Goal: Information Seeking & Learning: Learn about a topic

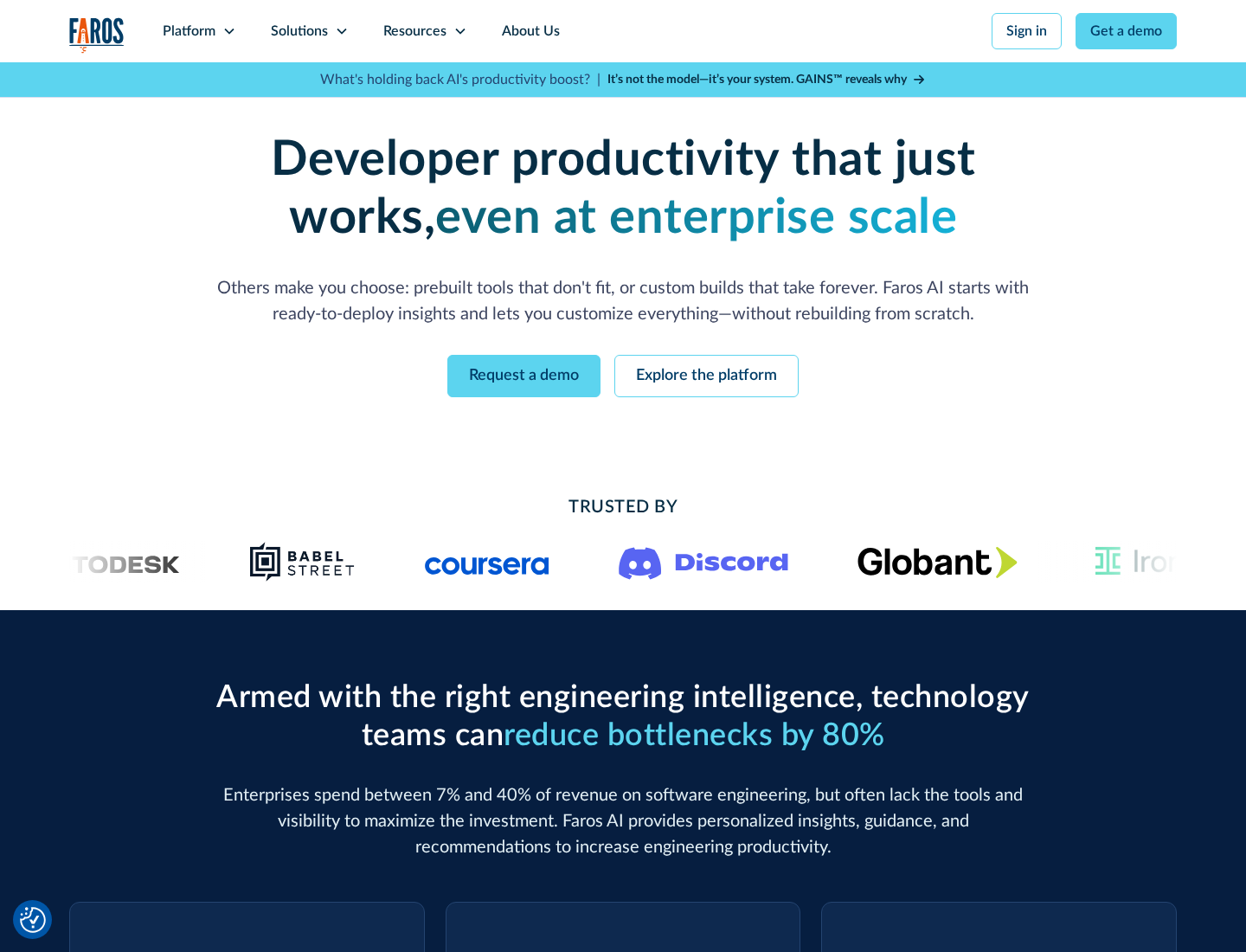
click at [229, 31] on icon at bounding box center [230, 31] width 14 height 14
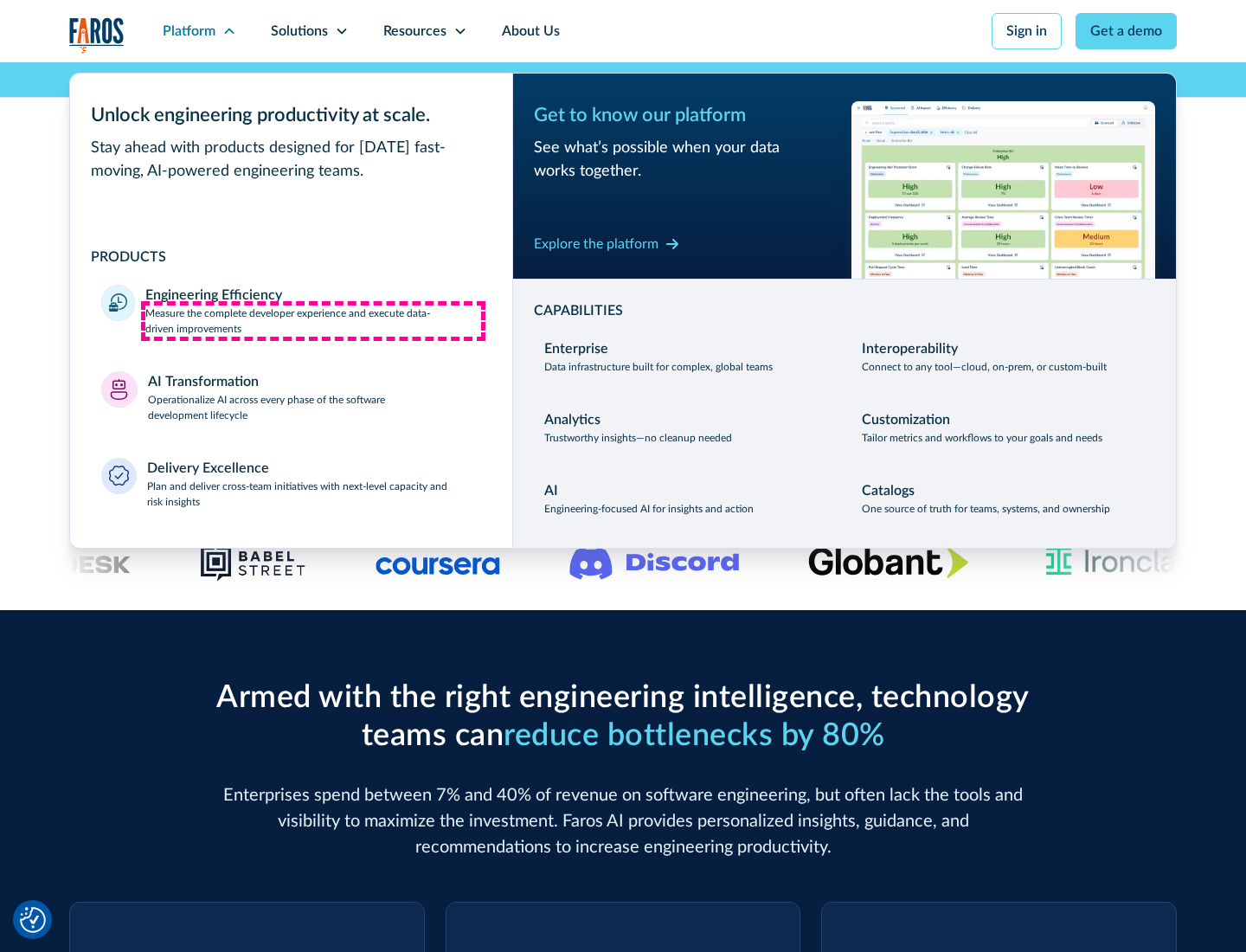
click at [313, 320] on p "Measure the complete developer experience and execute data-driven improvements" at bounding box center [313, 320] width 336 height 31
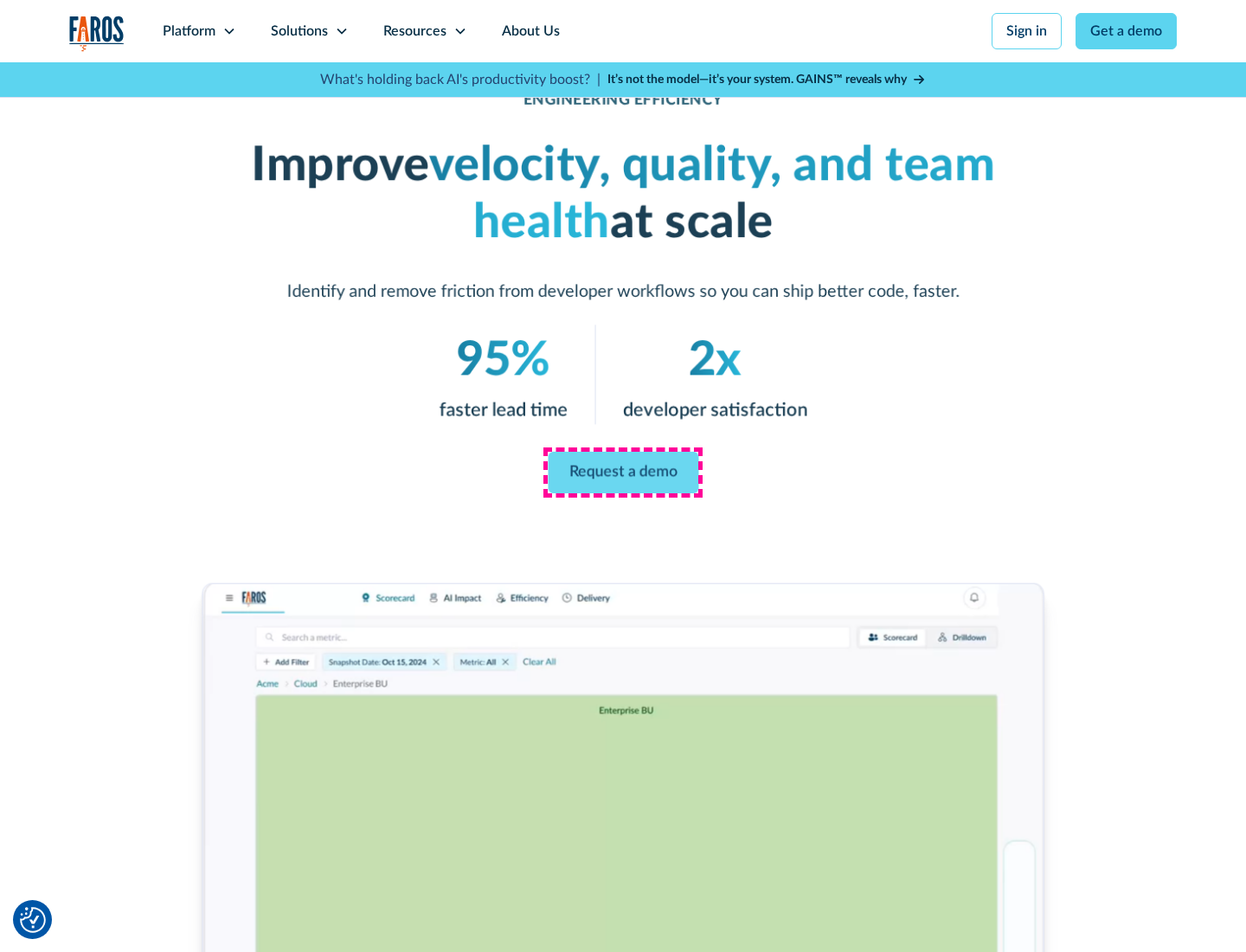
click at [623, 473] on link "Request a demo" at bounding box center [623, 473] width 151 height 42
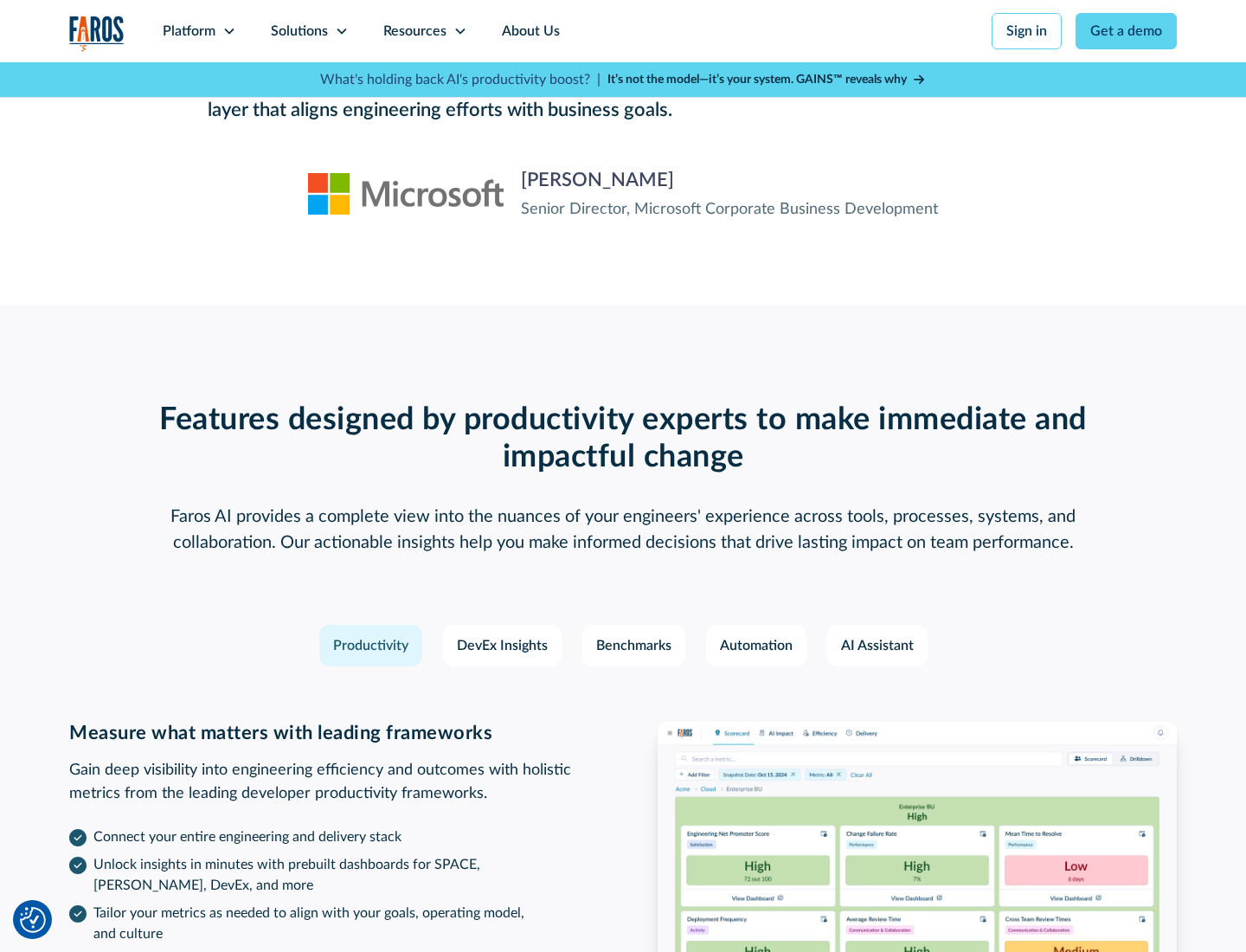
click at [229, 31] on icon at bounding box center [230, 31] width 14 height 14
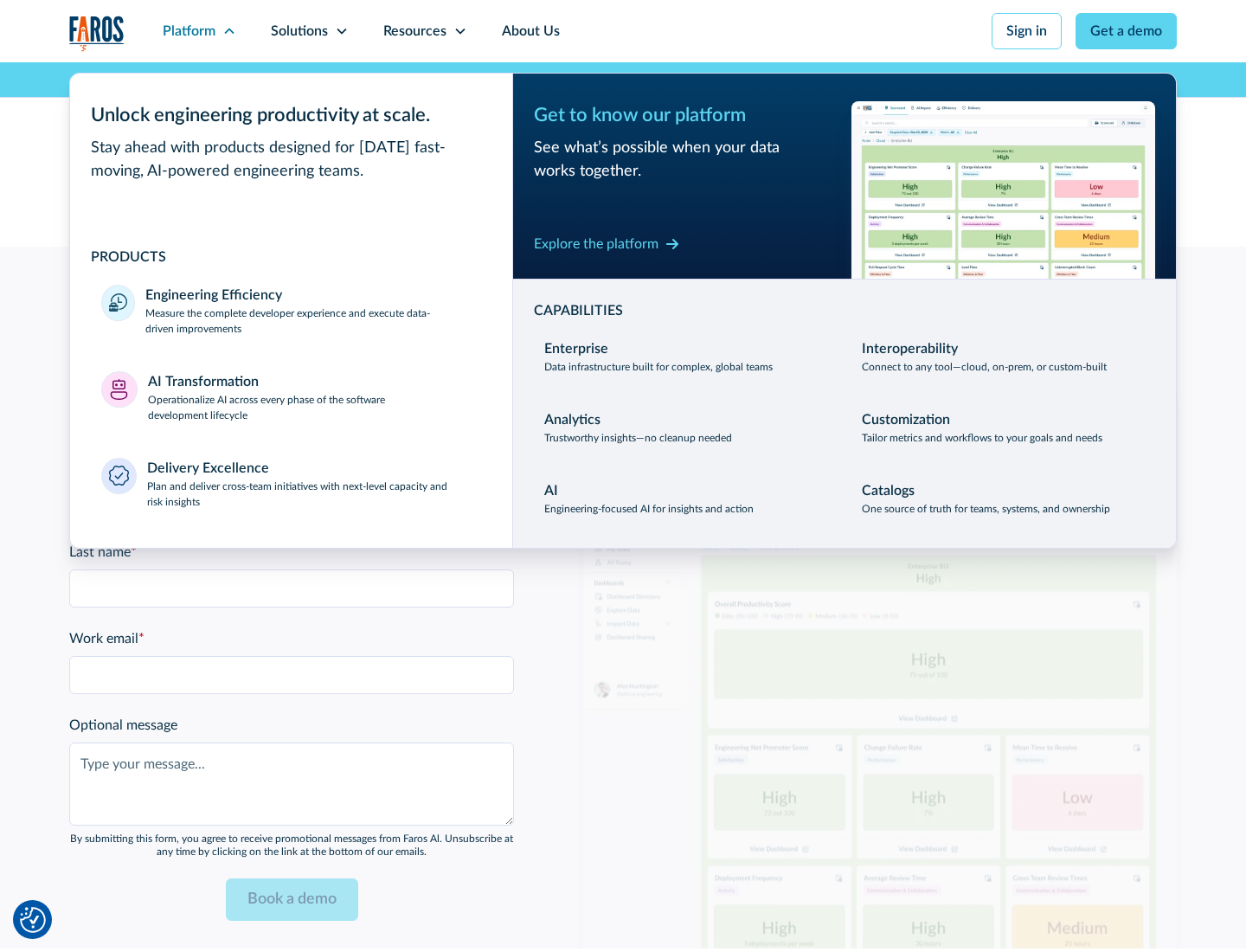
scroll to position [3796, 0]
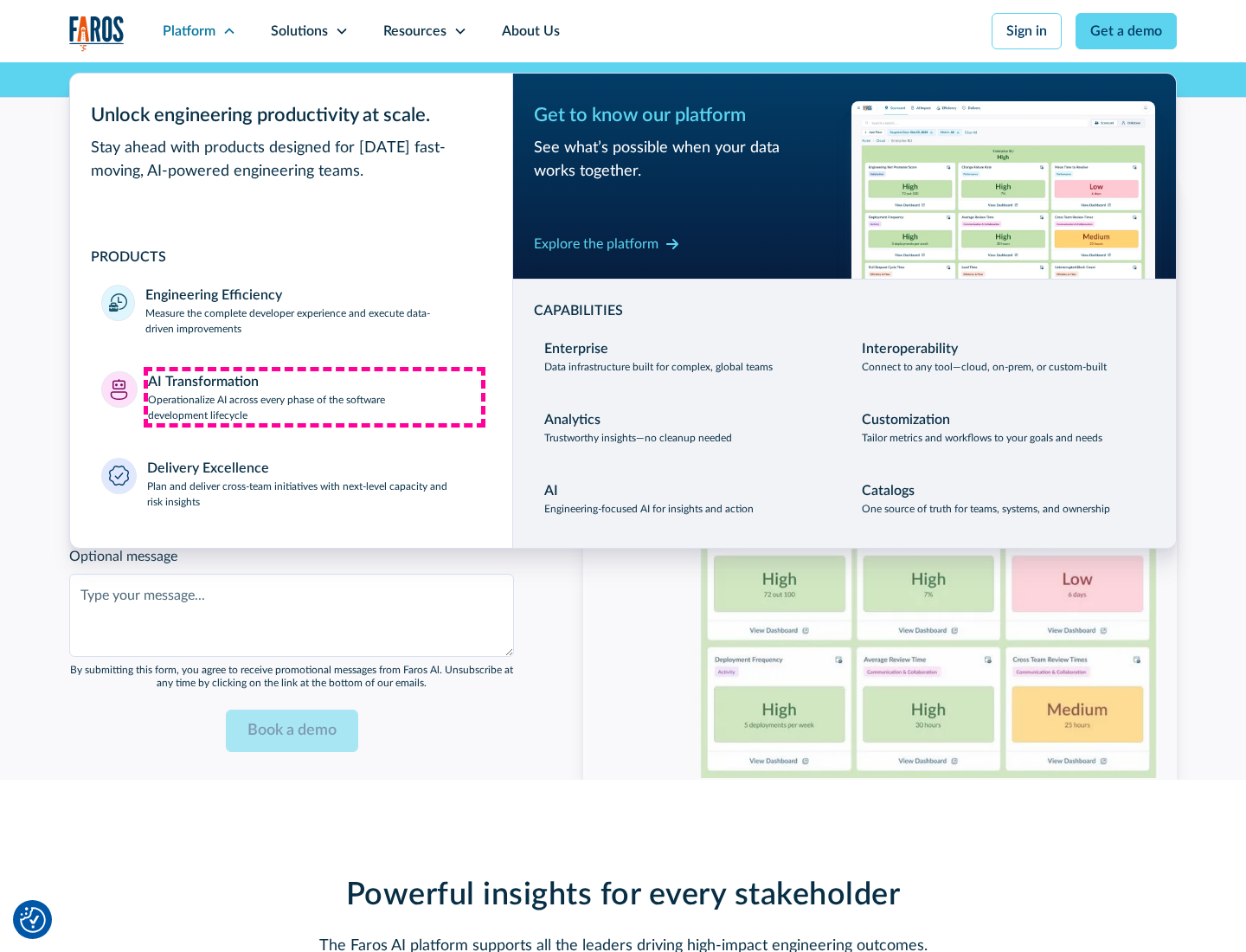
click at [314, 396] on p "Operationalize AI across every phase of the software development lifecycle" at bounding box center [314, 407] width 334 height 31
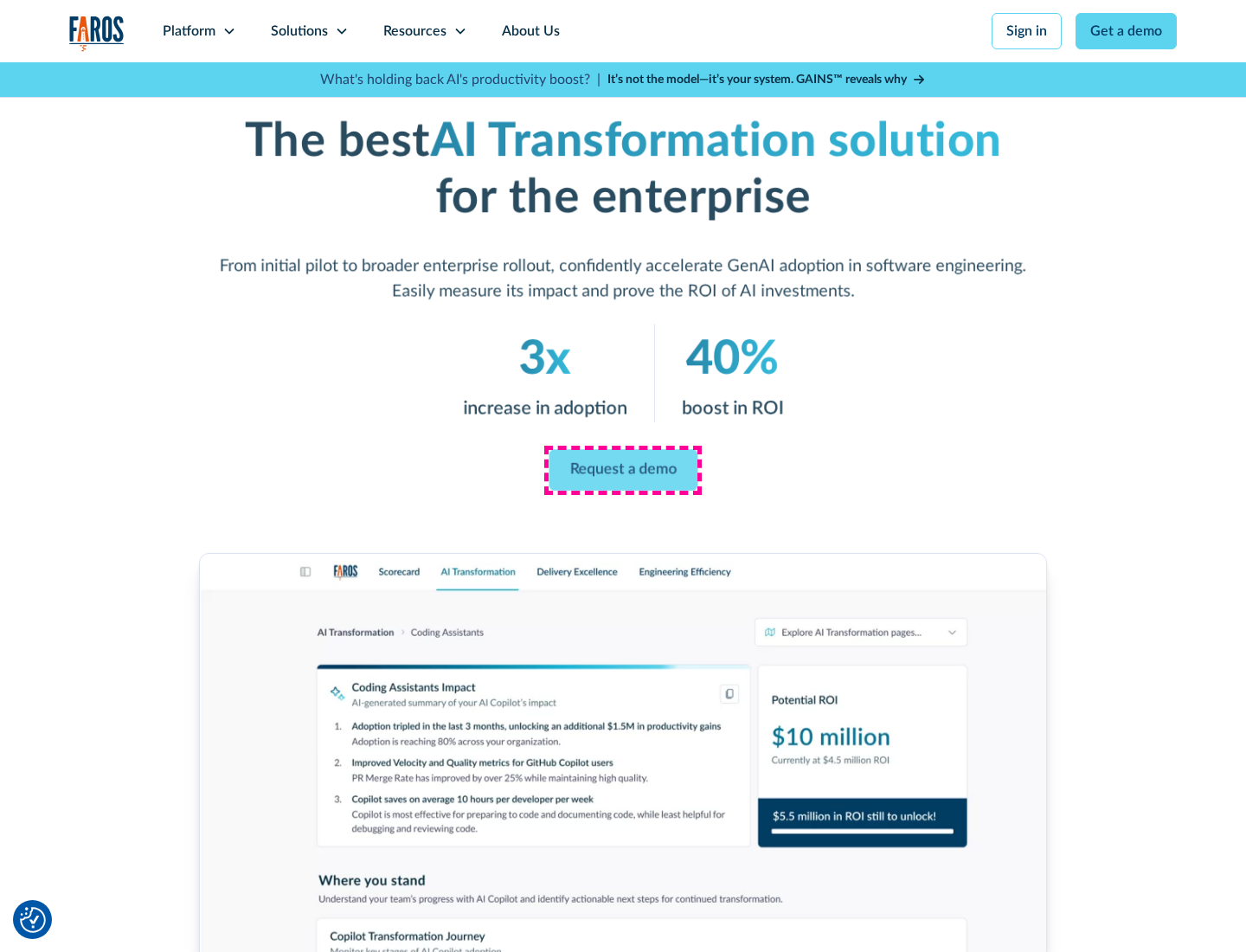
click at [623, 470] on link "Request a demo" at bounding box center [623, 471] width 149 height 42
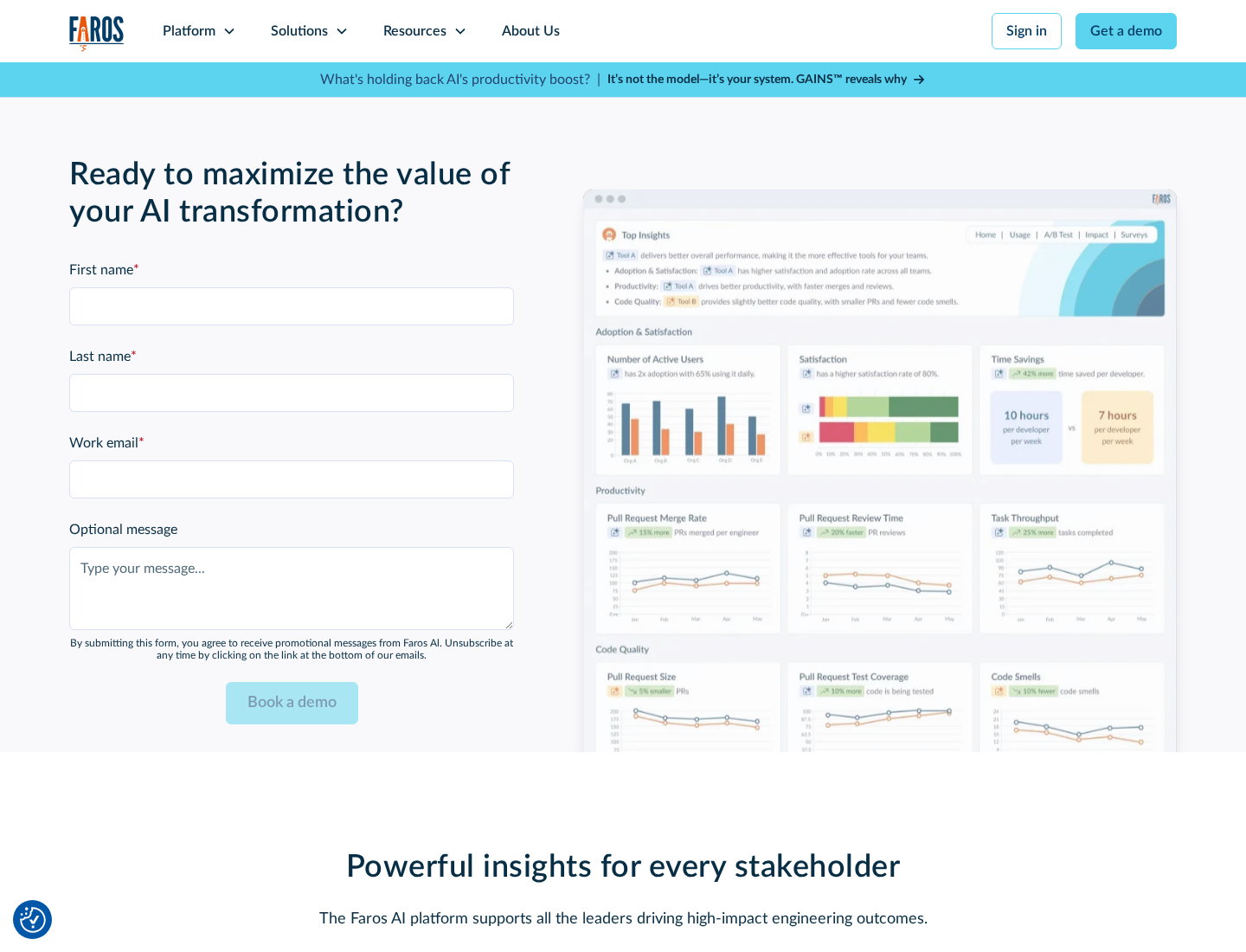
click at [199, 31] on div "Platform" at bounding box center [188, 31] width 52 height 21
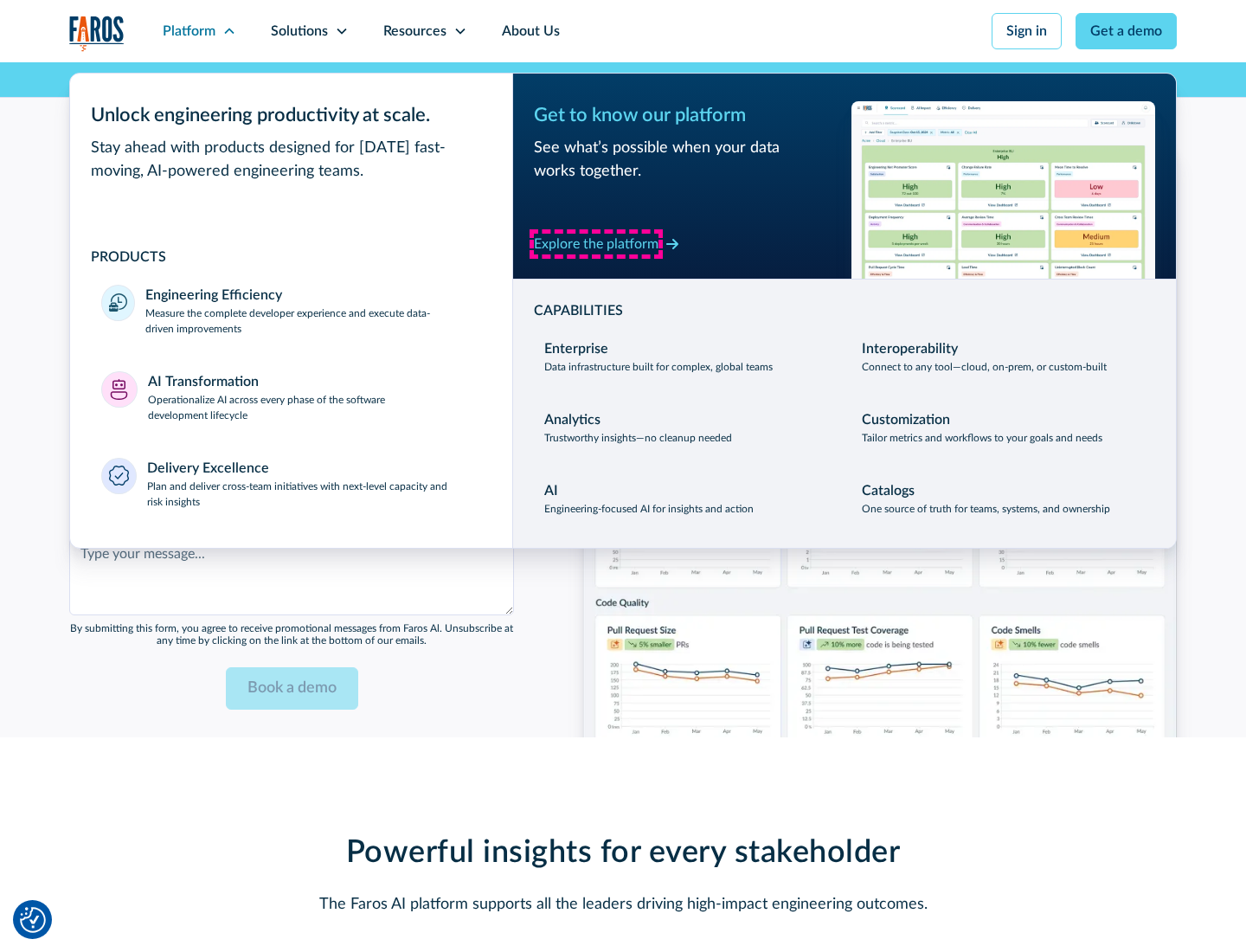
click at [596, 243] on div "Explore the platform" at bounding box center [596, 244] width 125 height 21
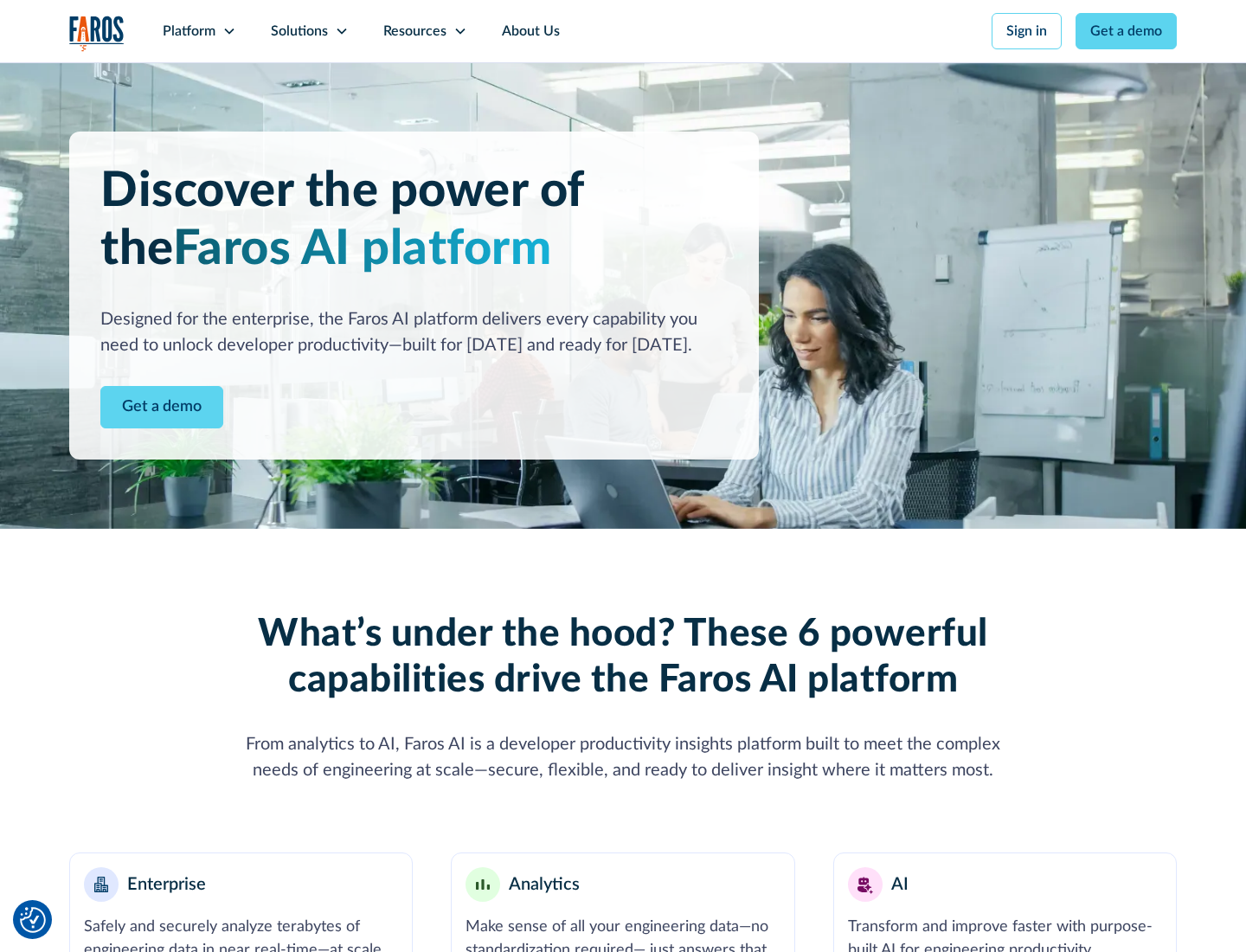
click at [161, 407] on link "Get a demo" at bounding box center [161, 407] width 123 height 43
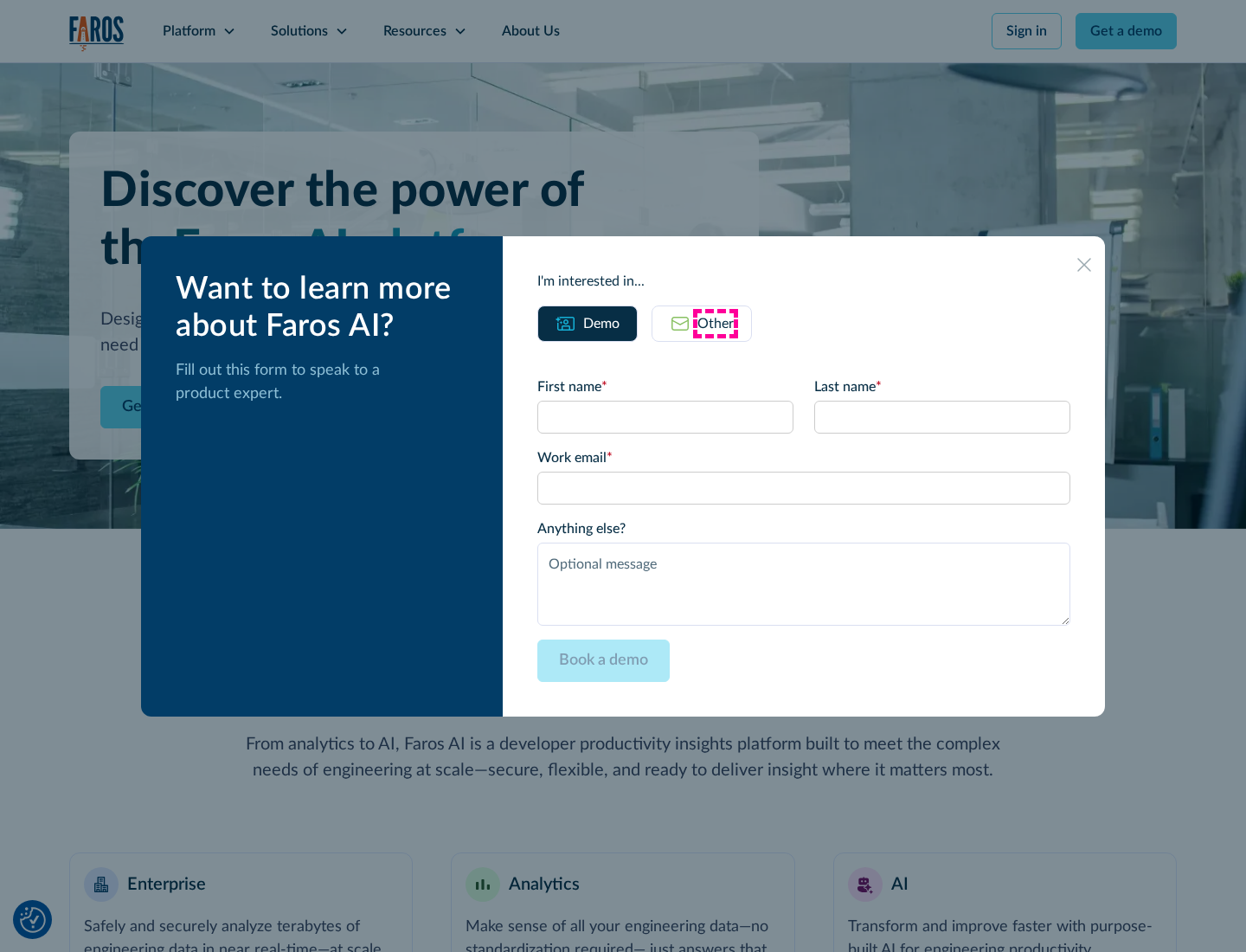
click at [715, 323] on div "Other" at bounding box center [715, 323] width 37 height 21
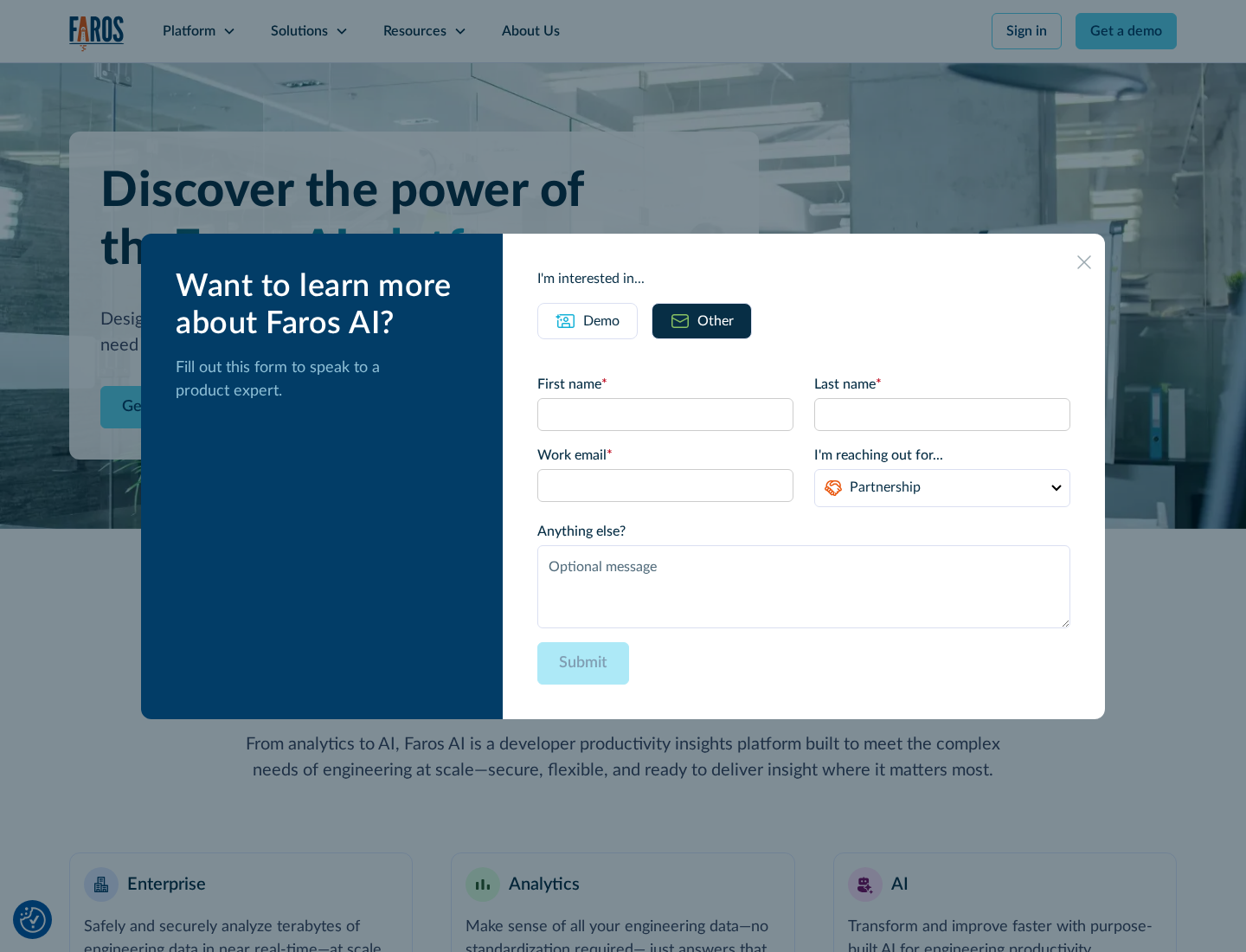
click at [601, 320] on div "Demo" at bounding box center [601, 321] width 37 height 21
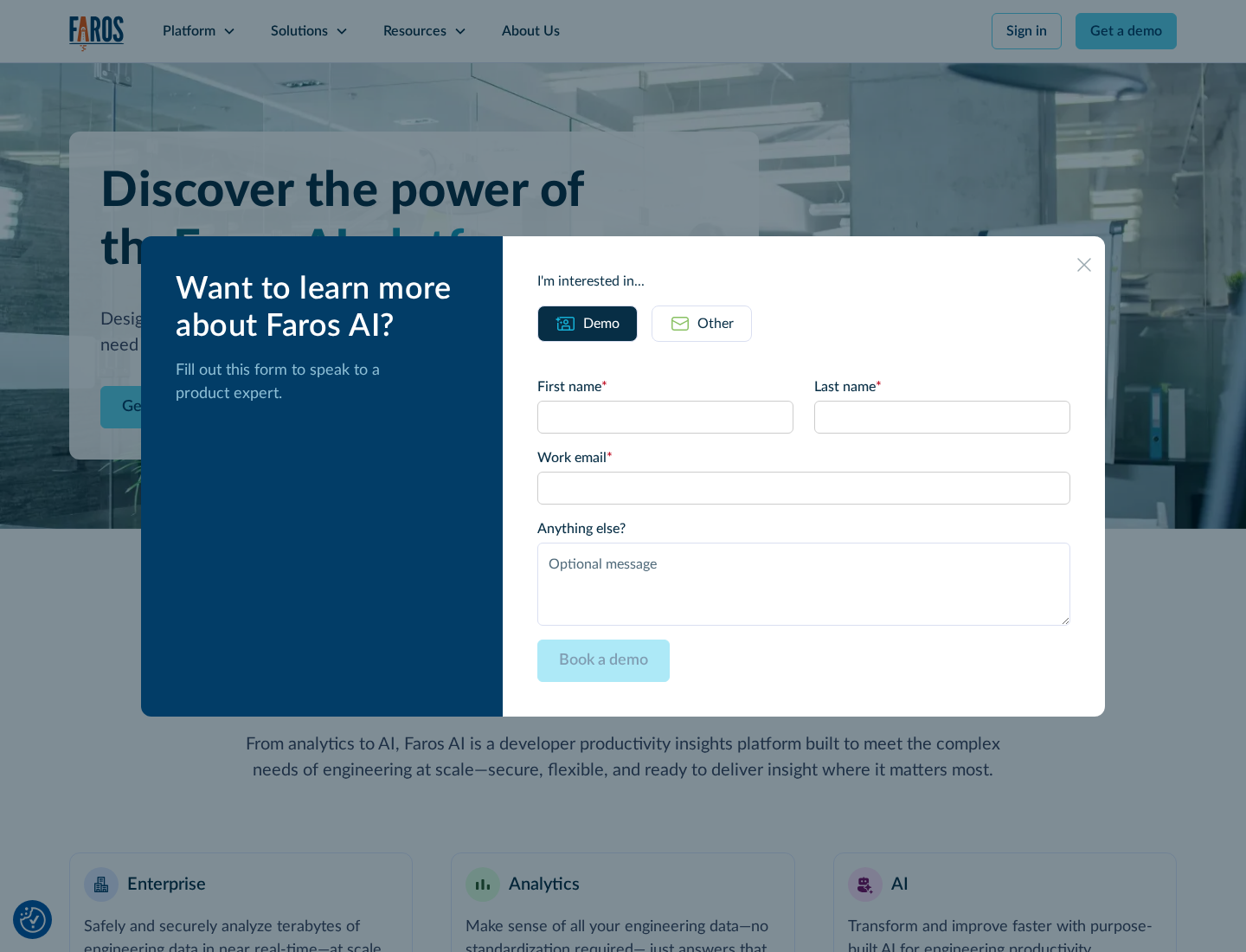
click at [1085, 264] on icon at bounding box center [1085, 264] width 14 height 14
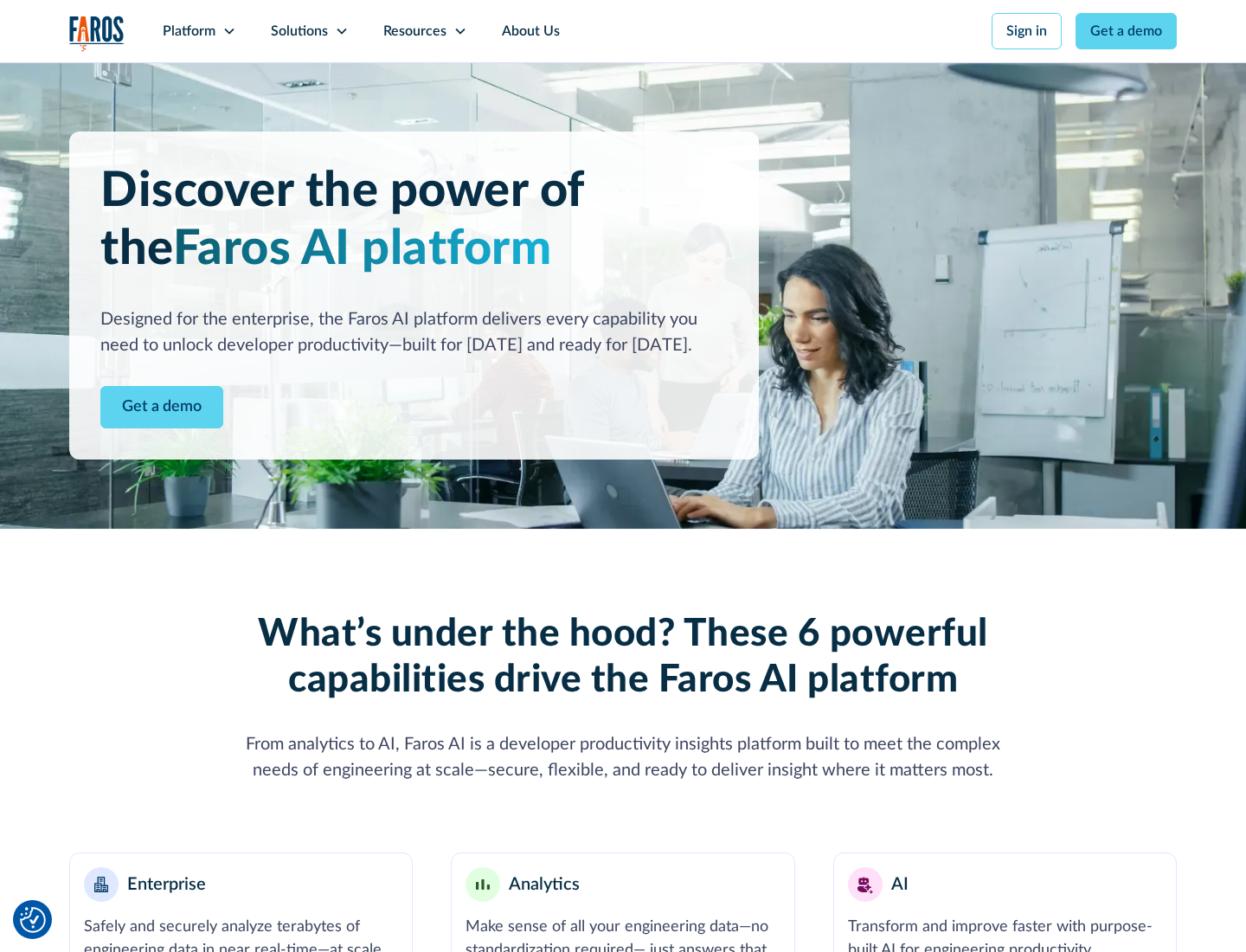
click at [229, 31] on icon at bounding box center [230, 31] width 14 height 14
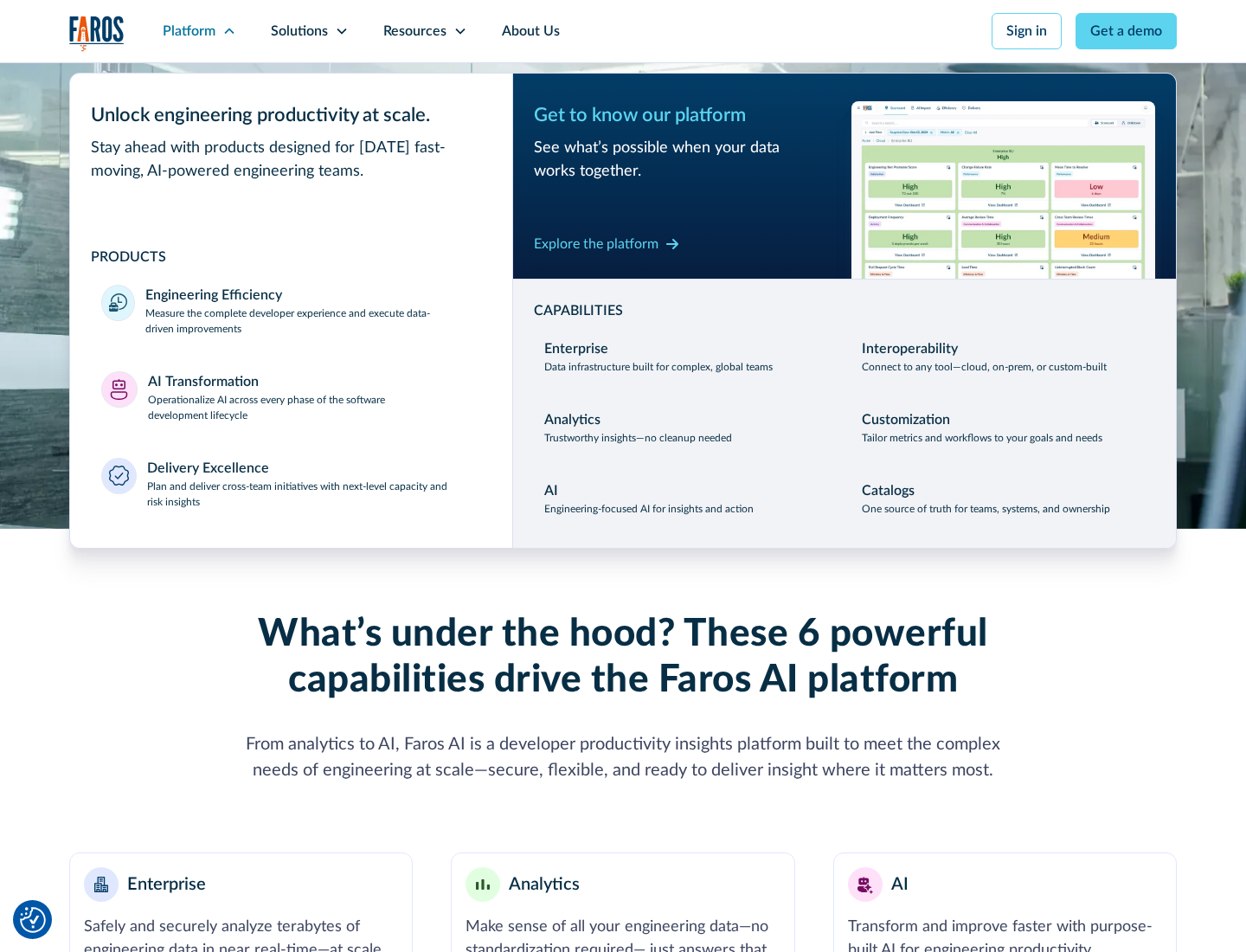
click at [313, 493] on p "Plan and deliver cross-team initiatives with next-level capacity and risk insig…" at bounding box center [315, 493] width 335 height 31
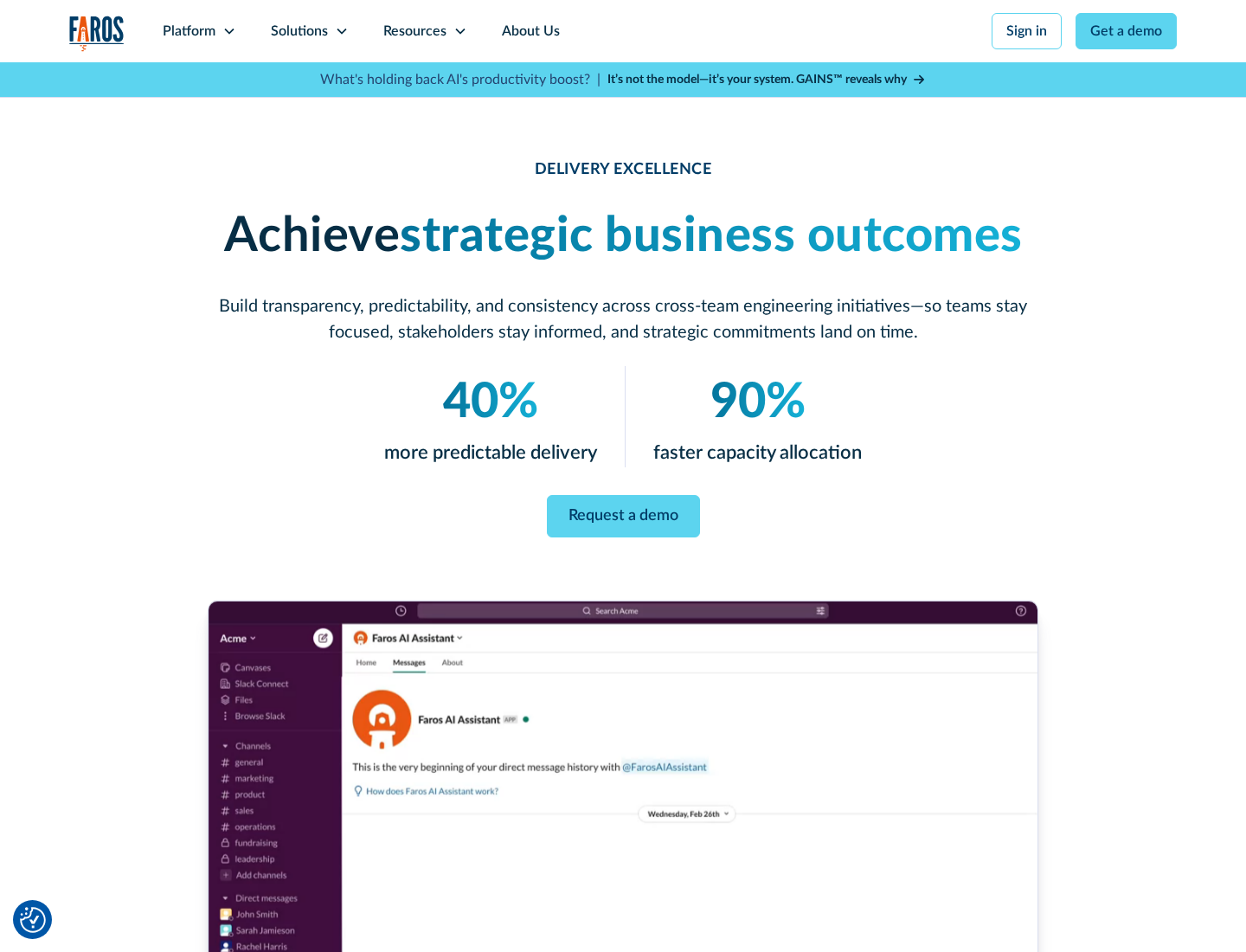
click at [341, 31] on icon at bounding box center [342, 31] width 14 height 14
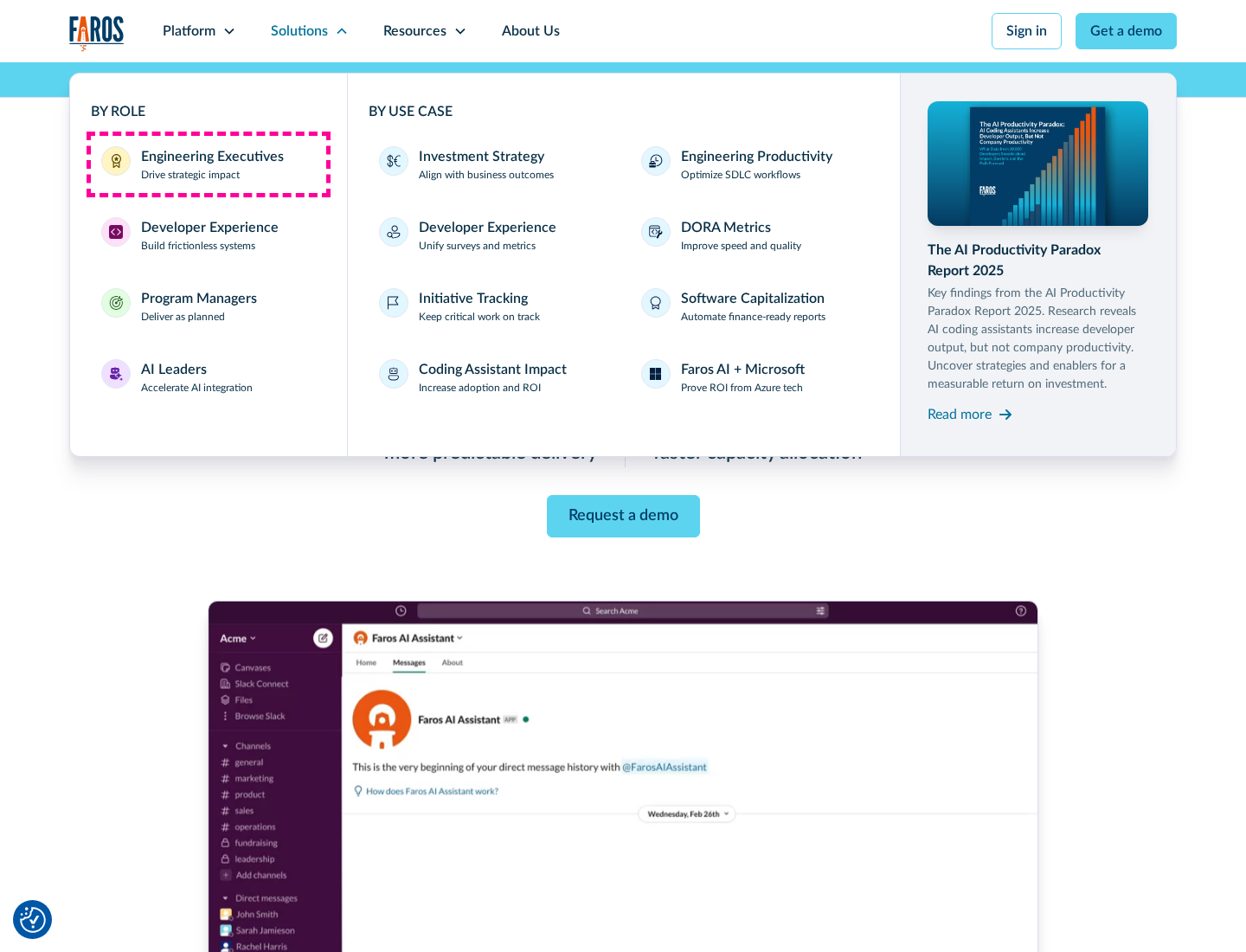
click at [208, 164] on div "Engineering Executives" at bounding box center [212, 157] width 143 height 21
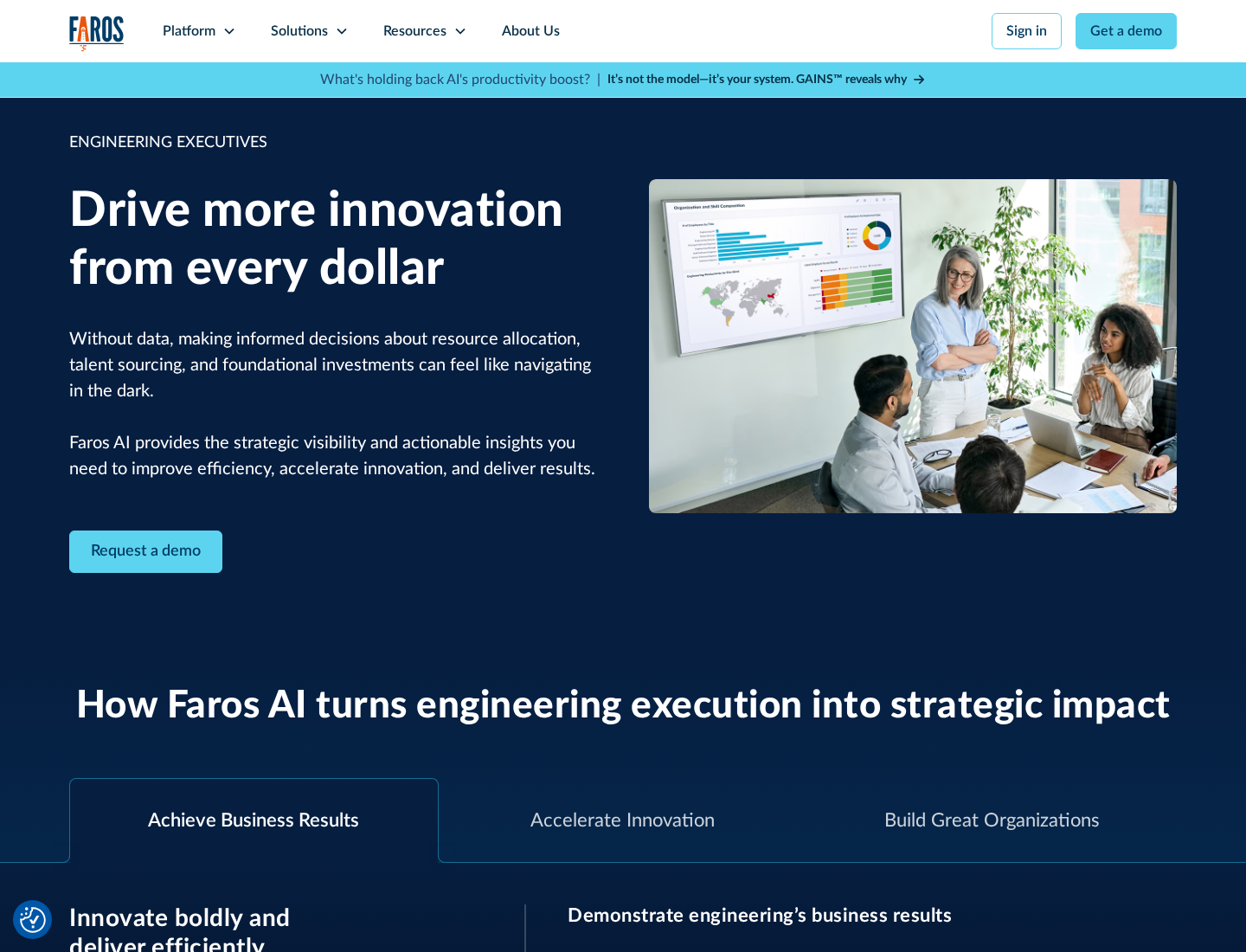
click at [341, 31] on icon at bounding box center [342, 31] width 14 height 14
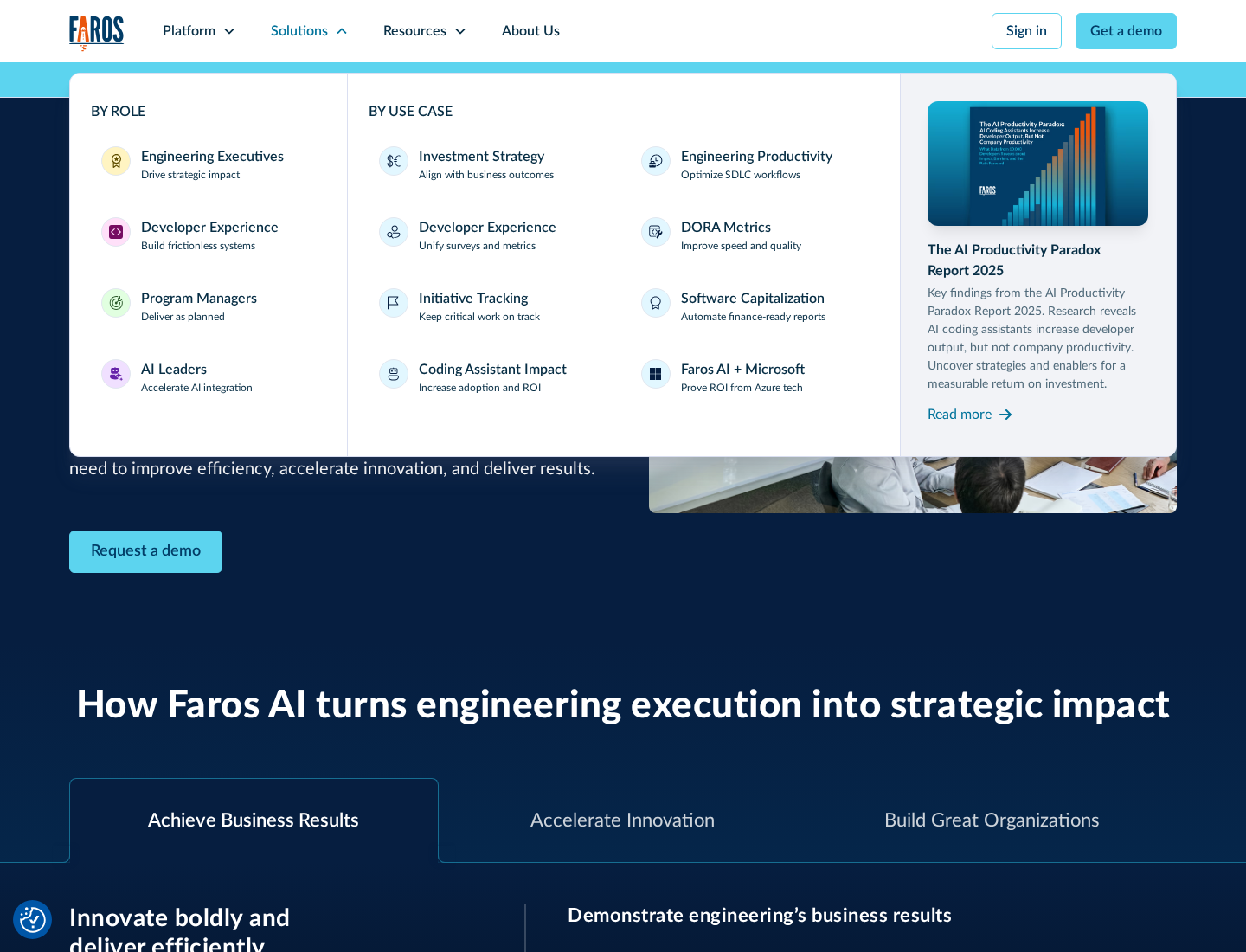
click at [208, 228] on div "Developer Experience" at bounding box center [209, 227] width 138 height 21
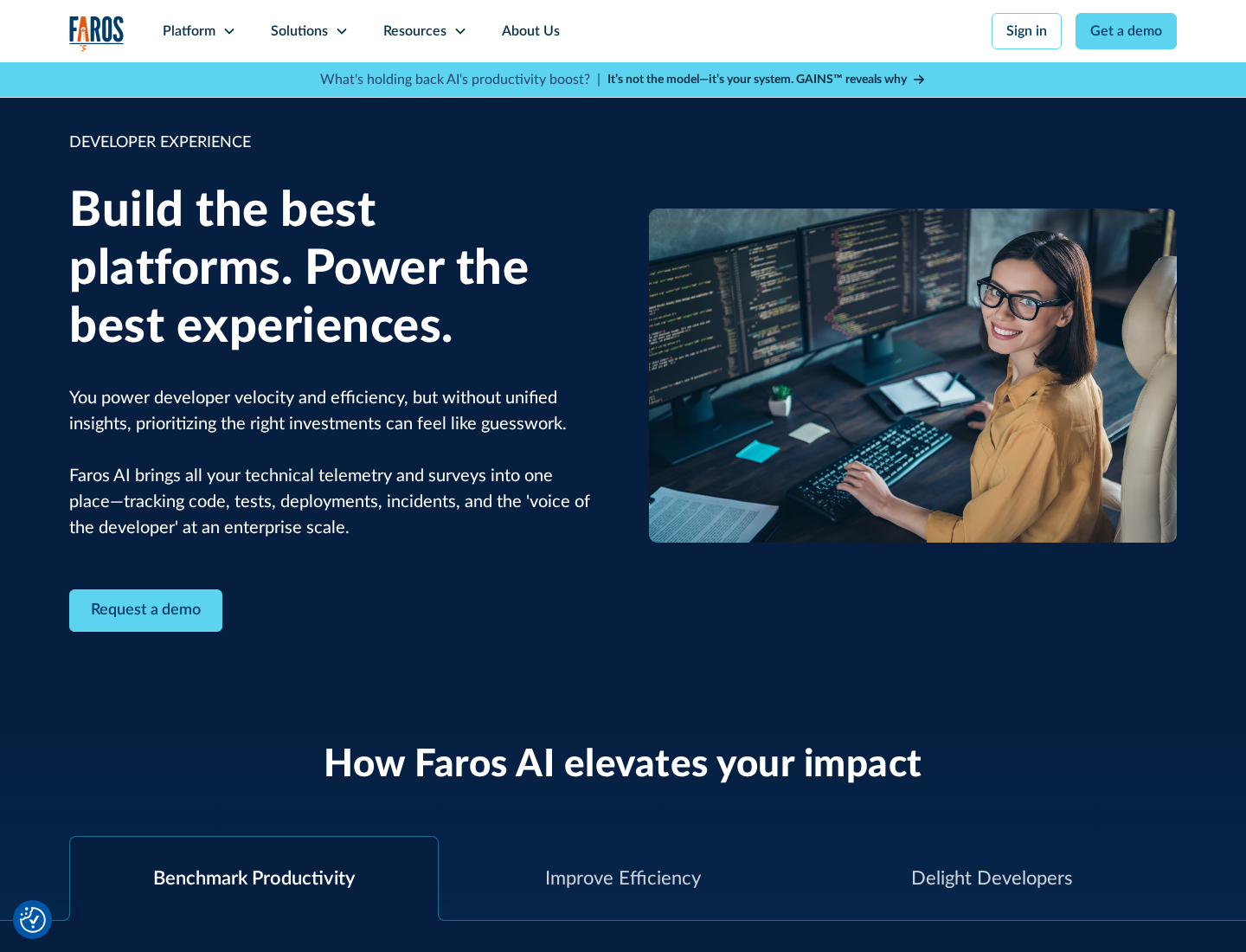
click at [309, 31] on div "Solutions" at bounding box center [299, 31] width 57 height 21
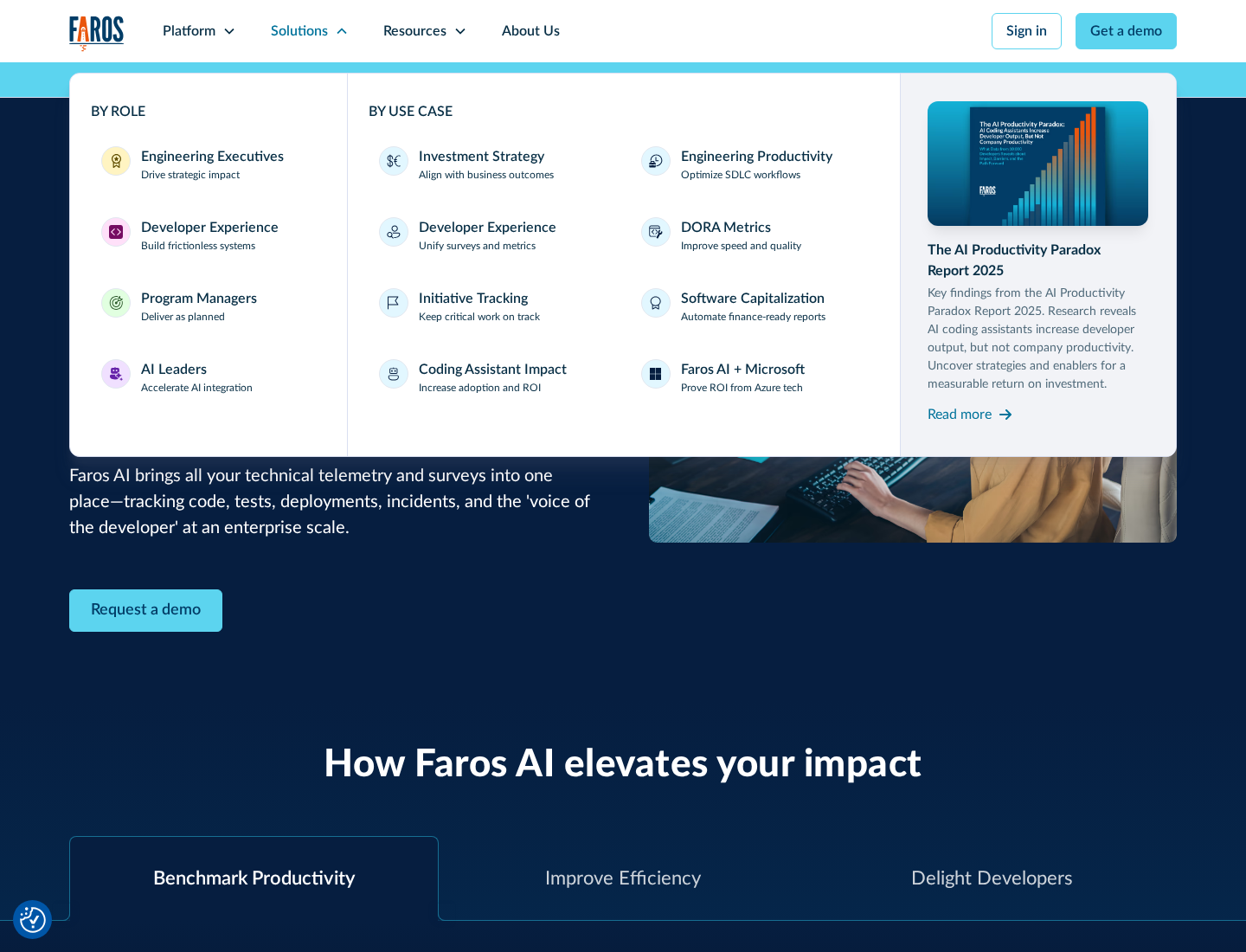
click at [198, 306] on div "Program Managers" at bounding box center [198, 298] width 116 height 21
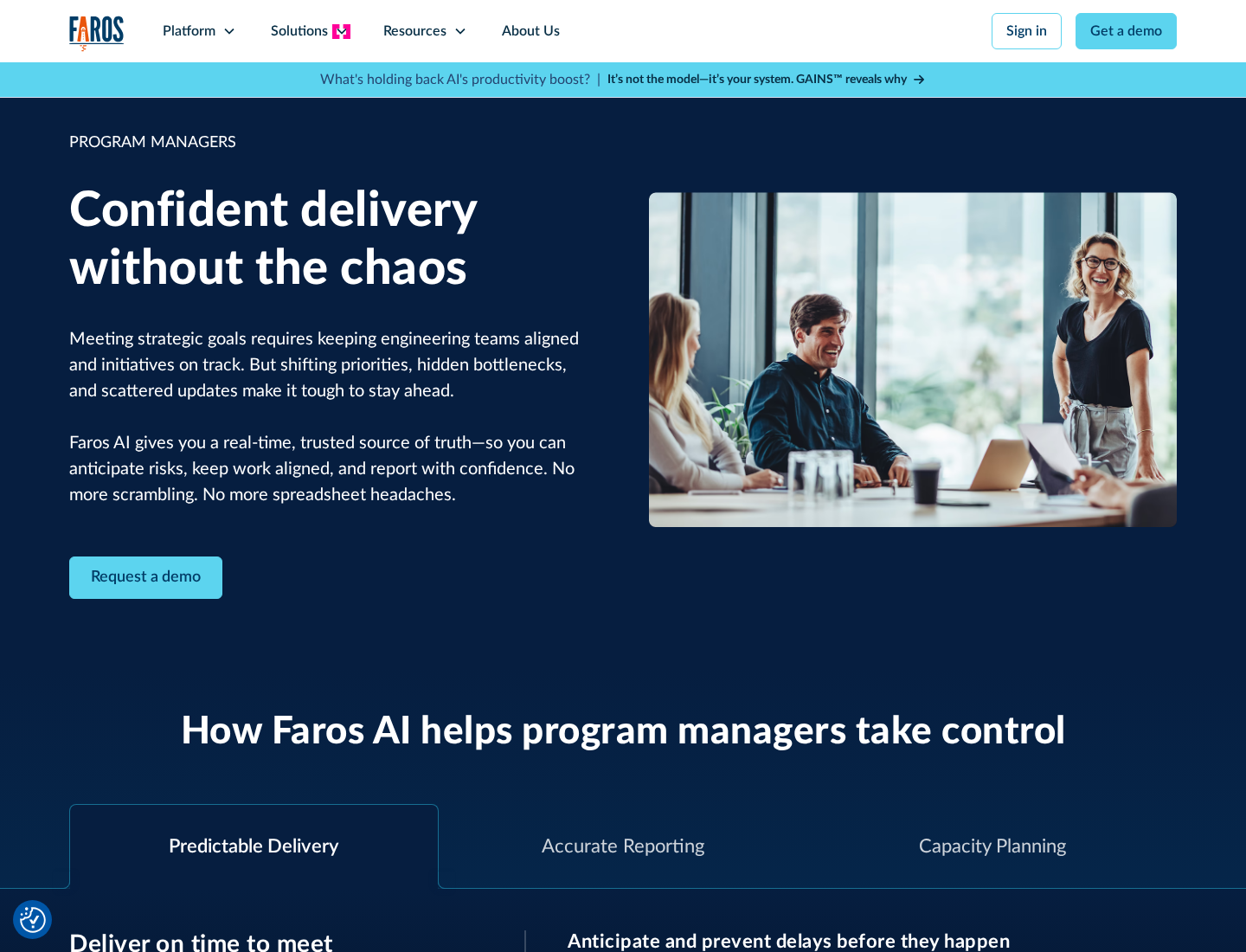
click at [341, 31] on icon at bounding box center [342, 31] width 14 height 14
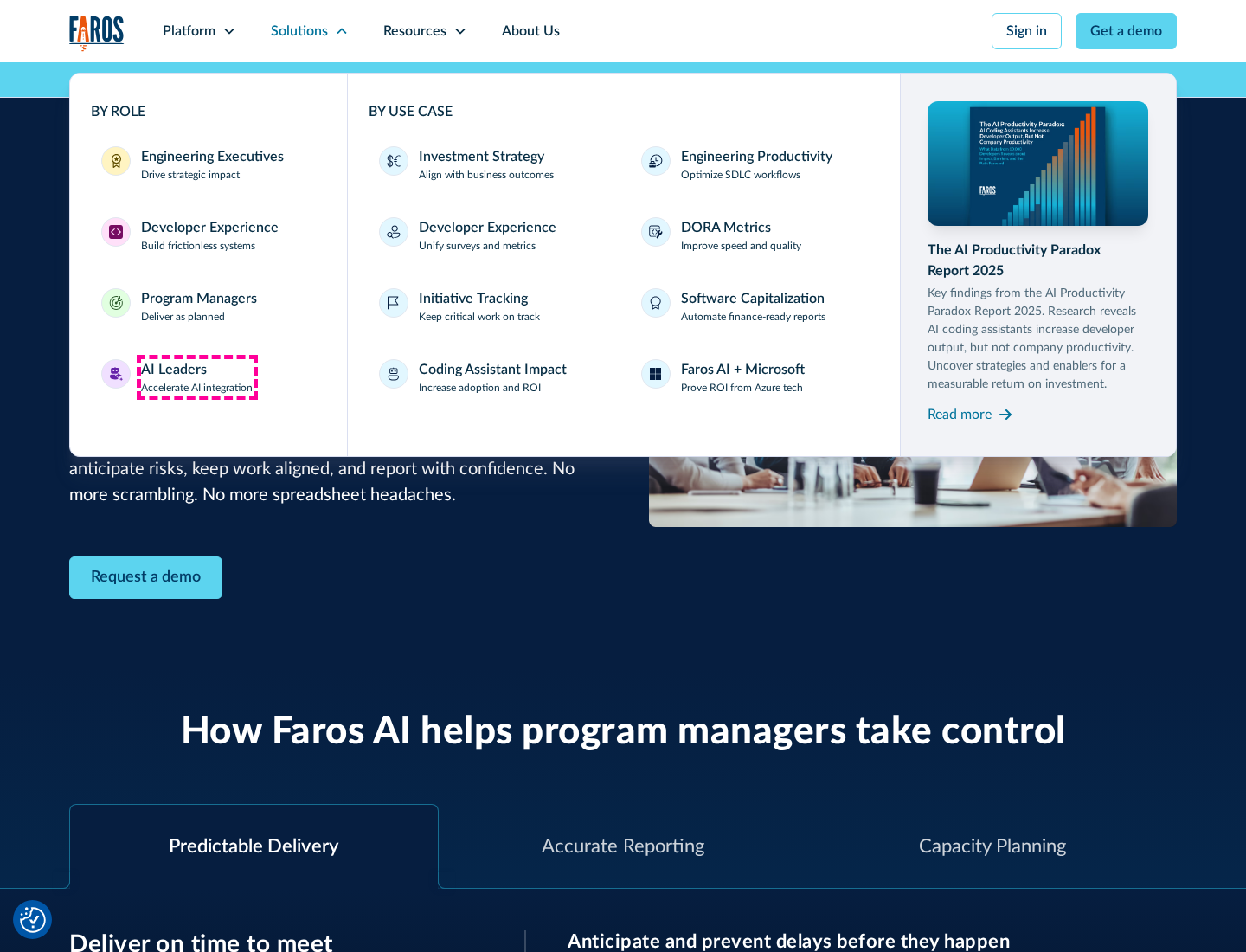
click at [197, 377] on div "AI Leaders" at bounding box center [173, 370] width 65 height 21
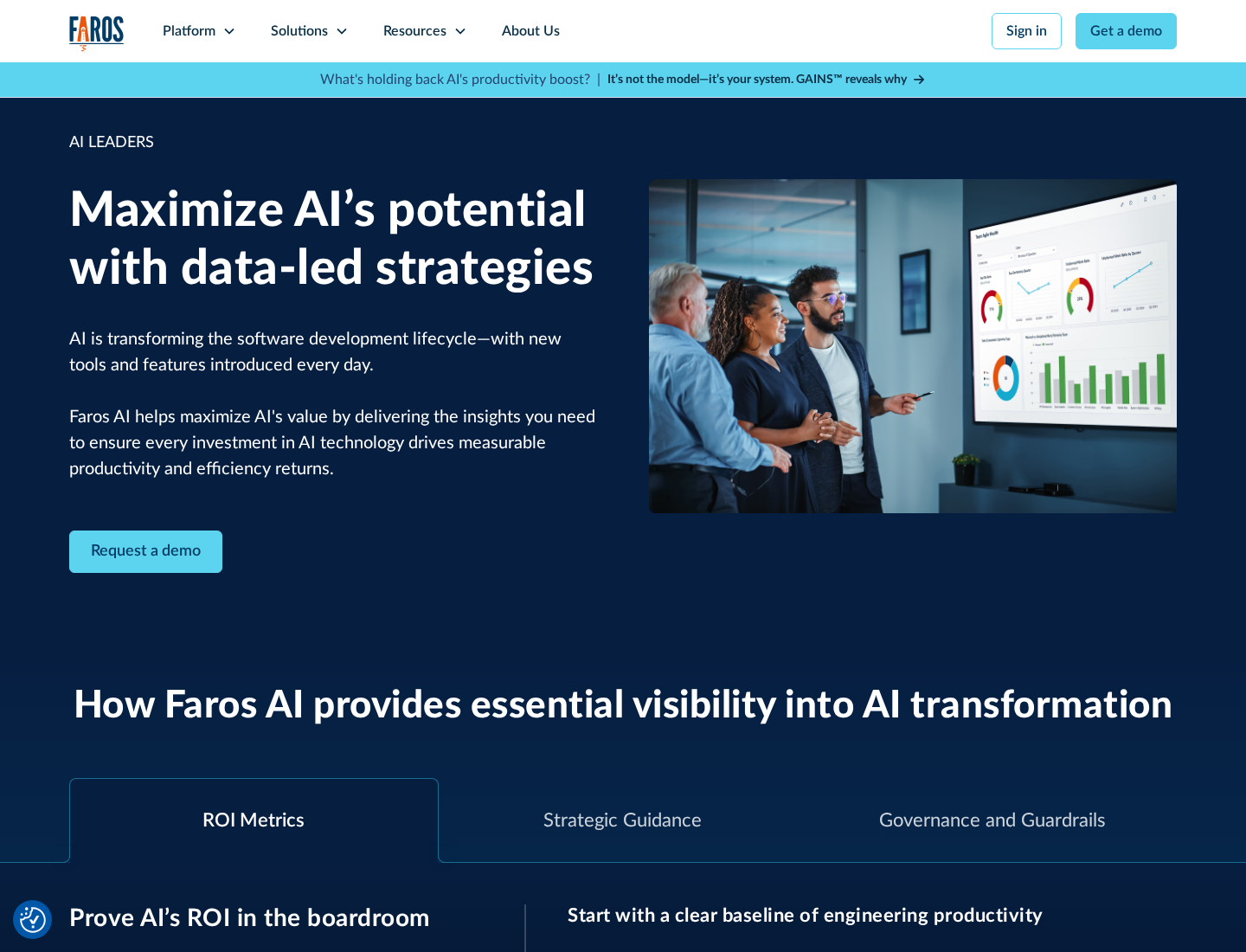
click at [341, 31] on icon at bounding box center [342, 31] width 14 height 14
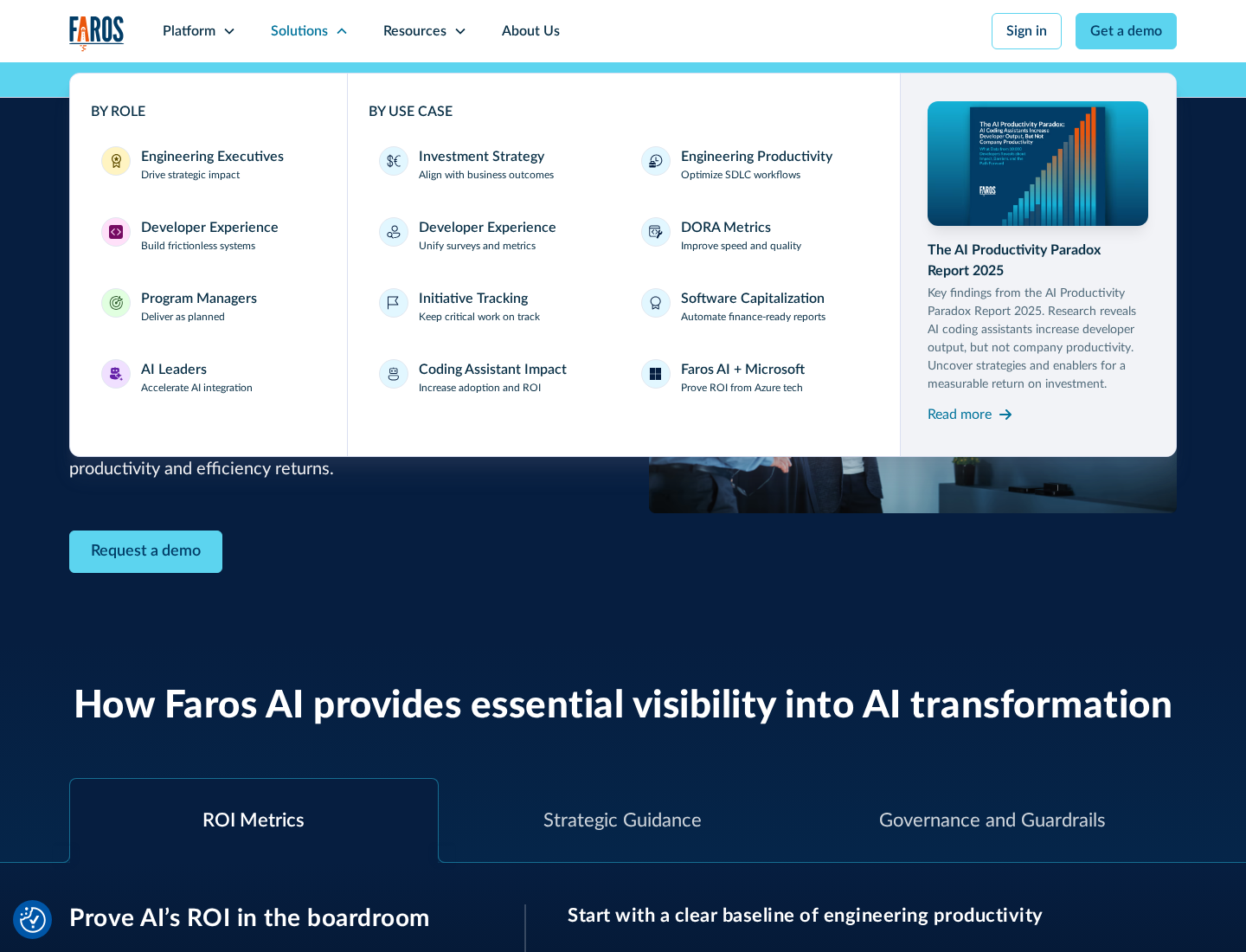
click at [479, 157] on div "Investment Strategy" at bounding box center [481, 157] width 126 height 21
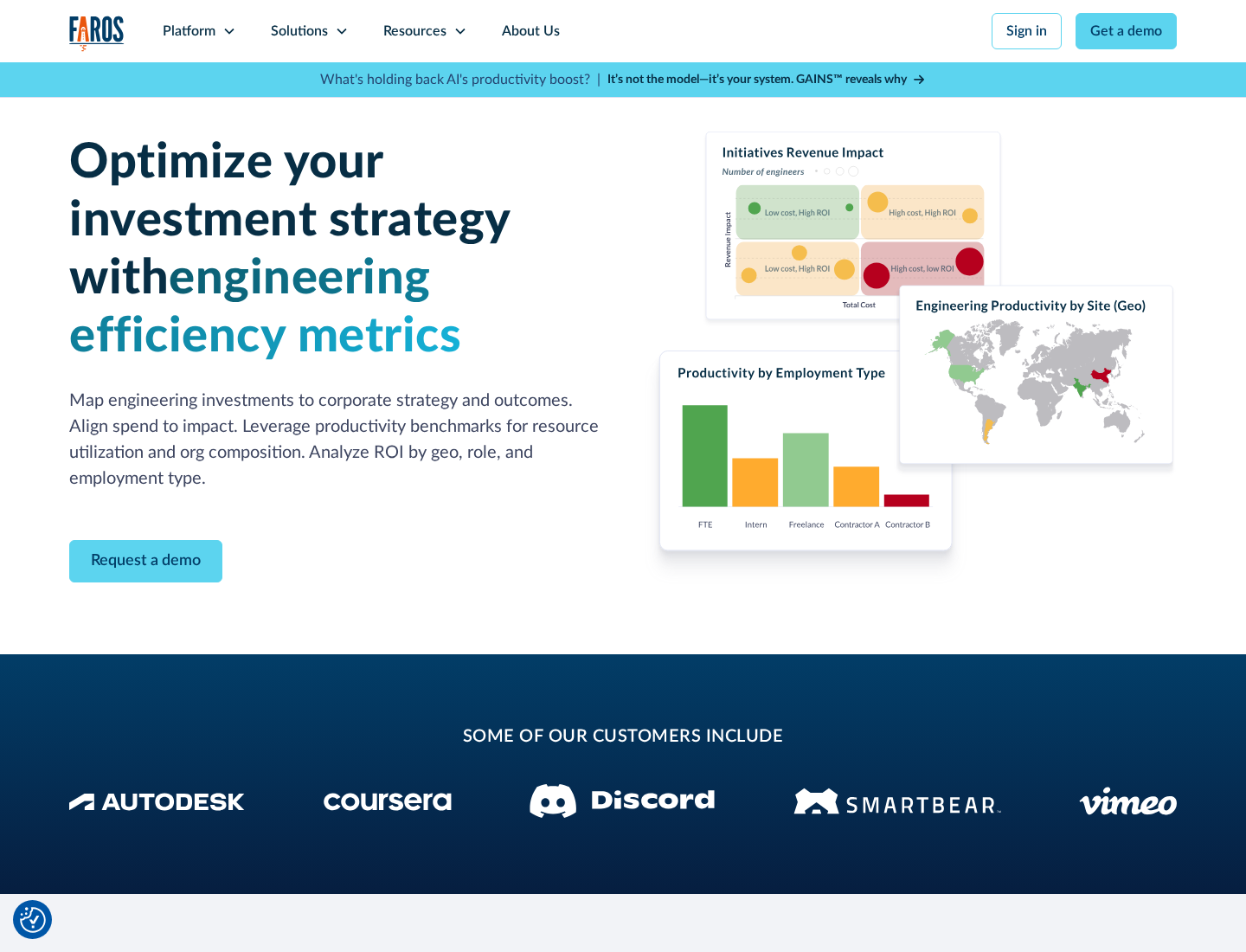
click at [341, 31] on icon at bounding box center [342, 31] width 14 height 14
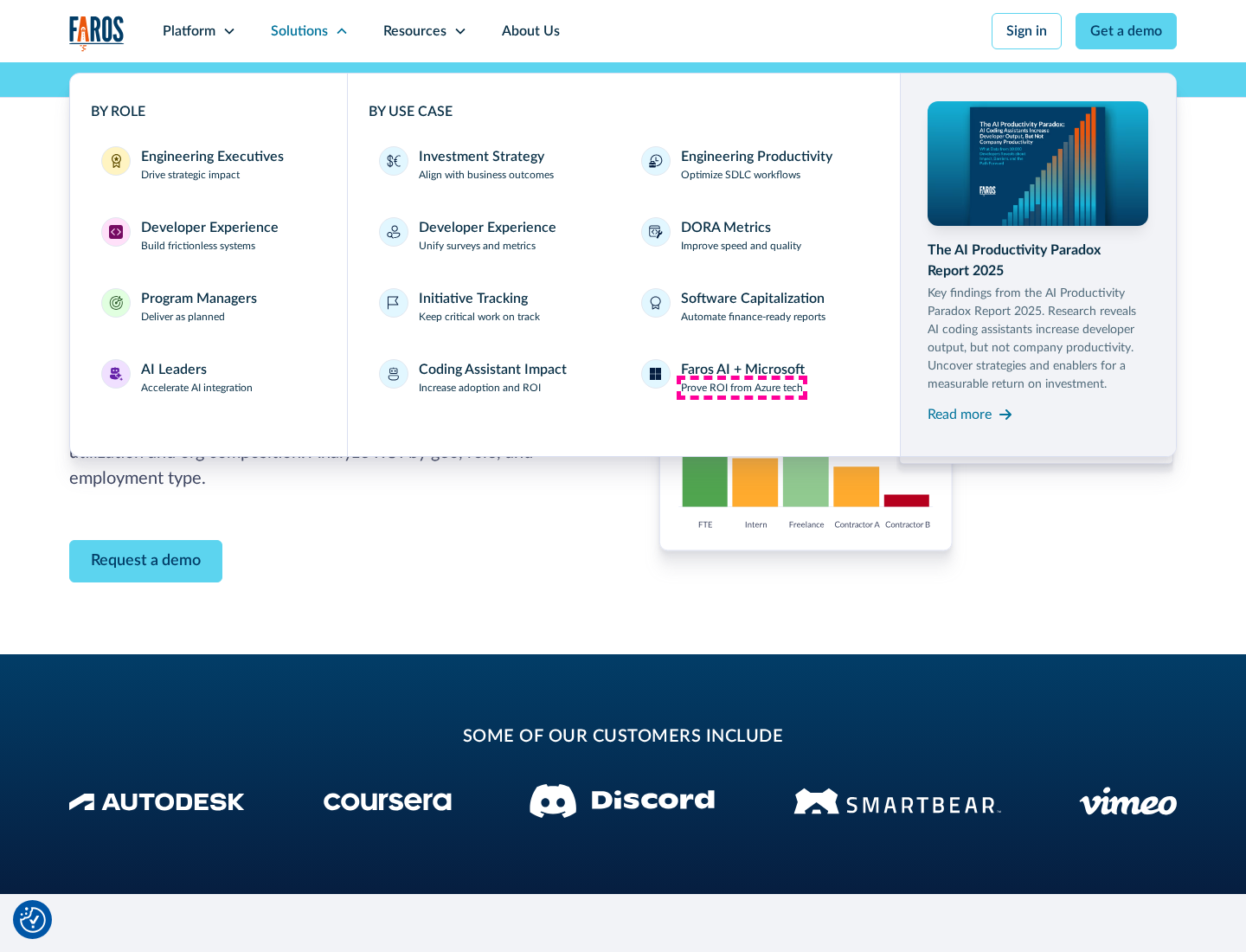
click at [742, 387] on p "Prove ROI from Azure tech" at bounding box center [742, 388] width 122 height 16
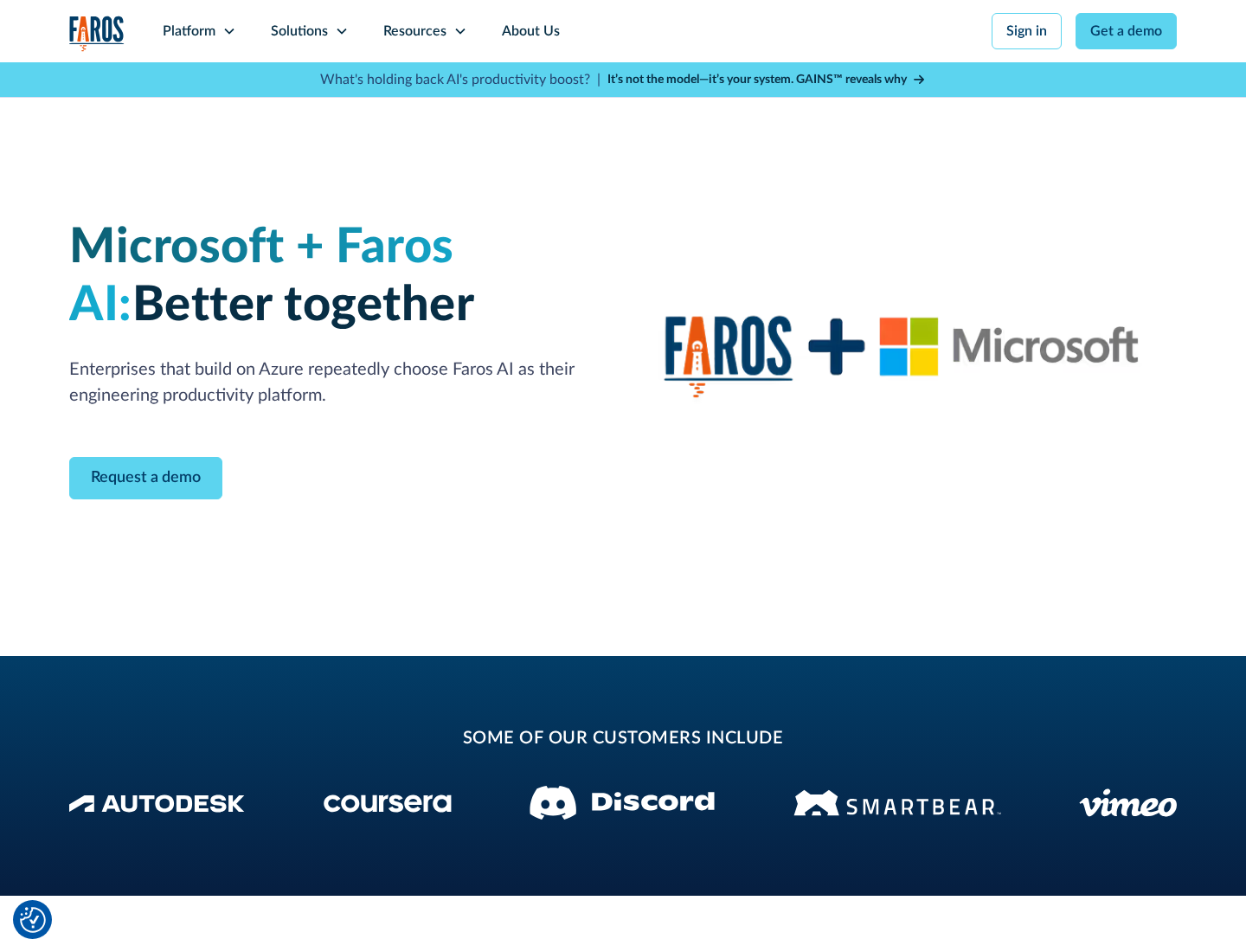
click at [341, 31] on icon at bounding box center [342, 31] width 14 height 14
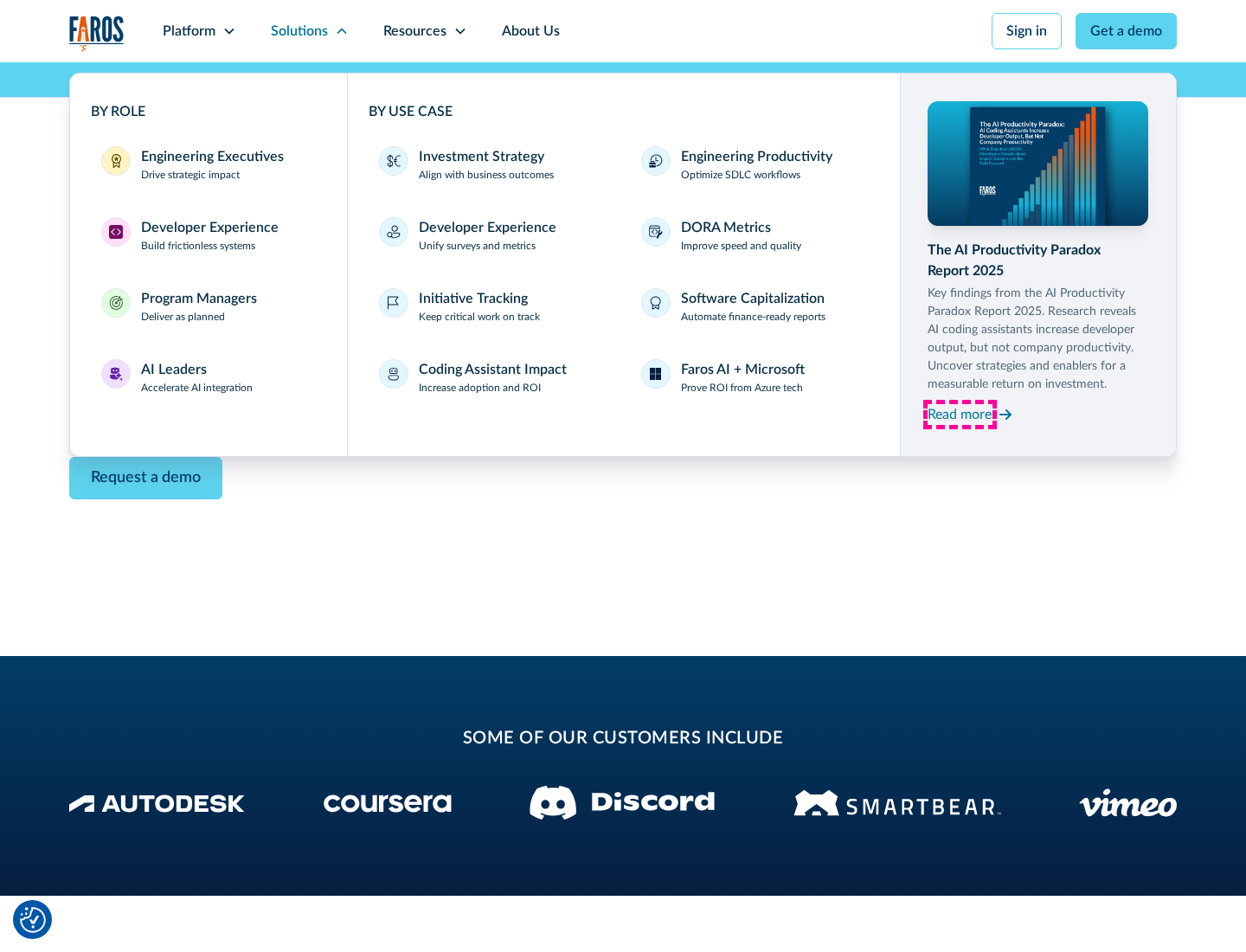
click at [960, 414] on div "Read more" at bounding box center [959, 414] width 64 height 21
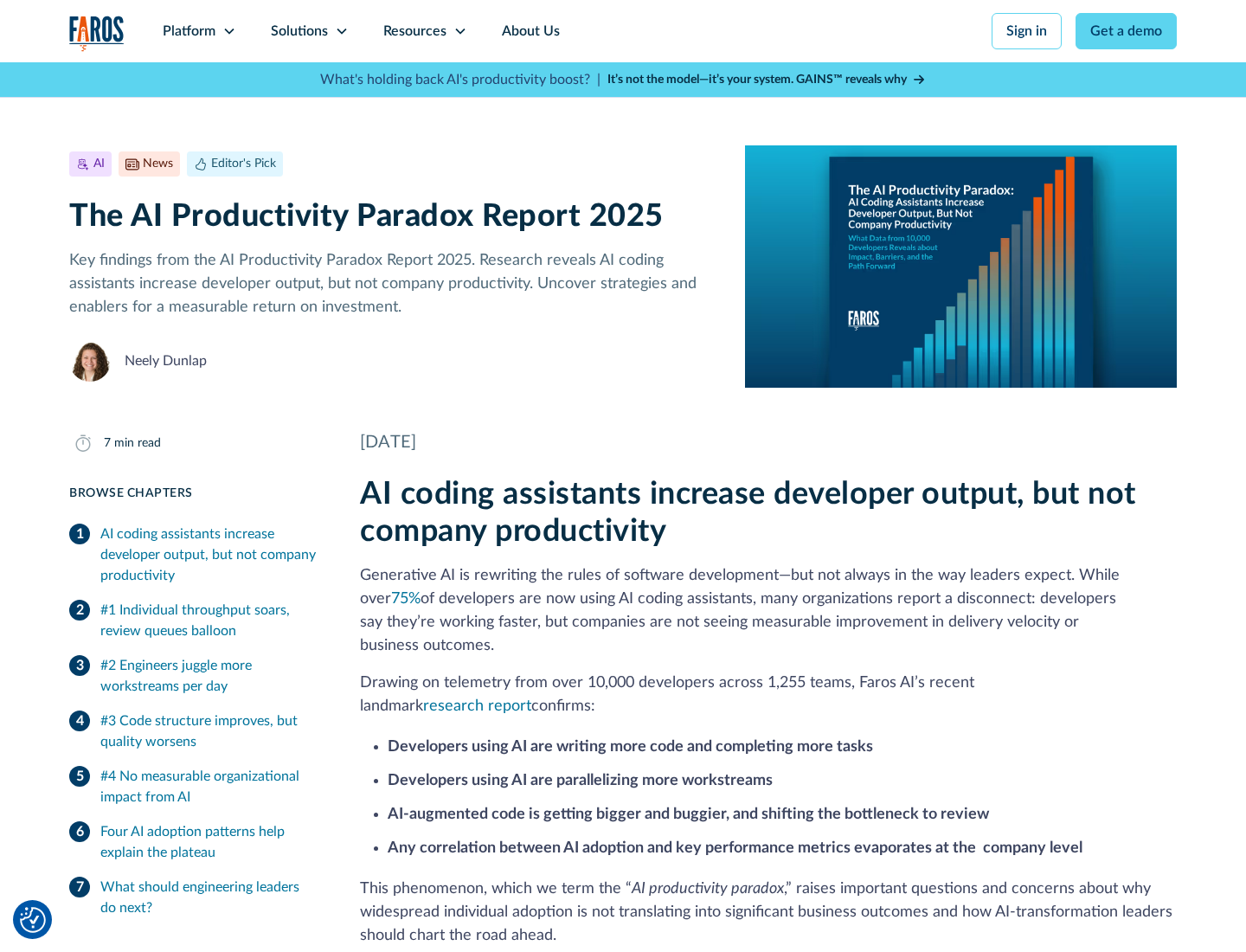
click at [459, 31] on icon at bounding box center [461, 31] width 14 height 14
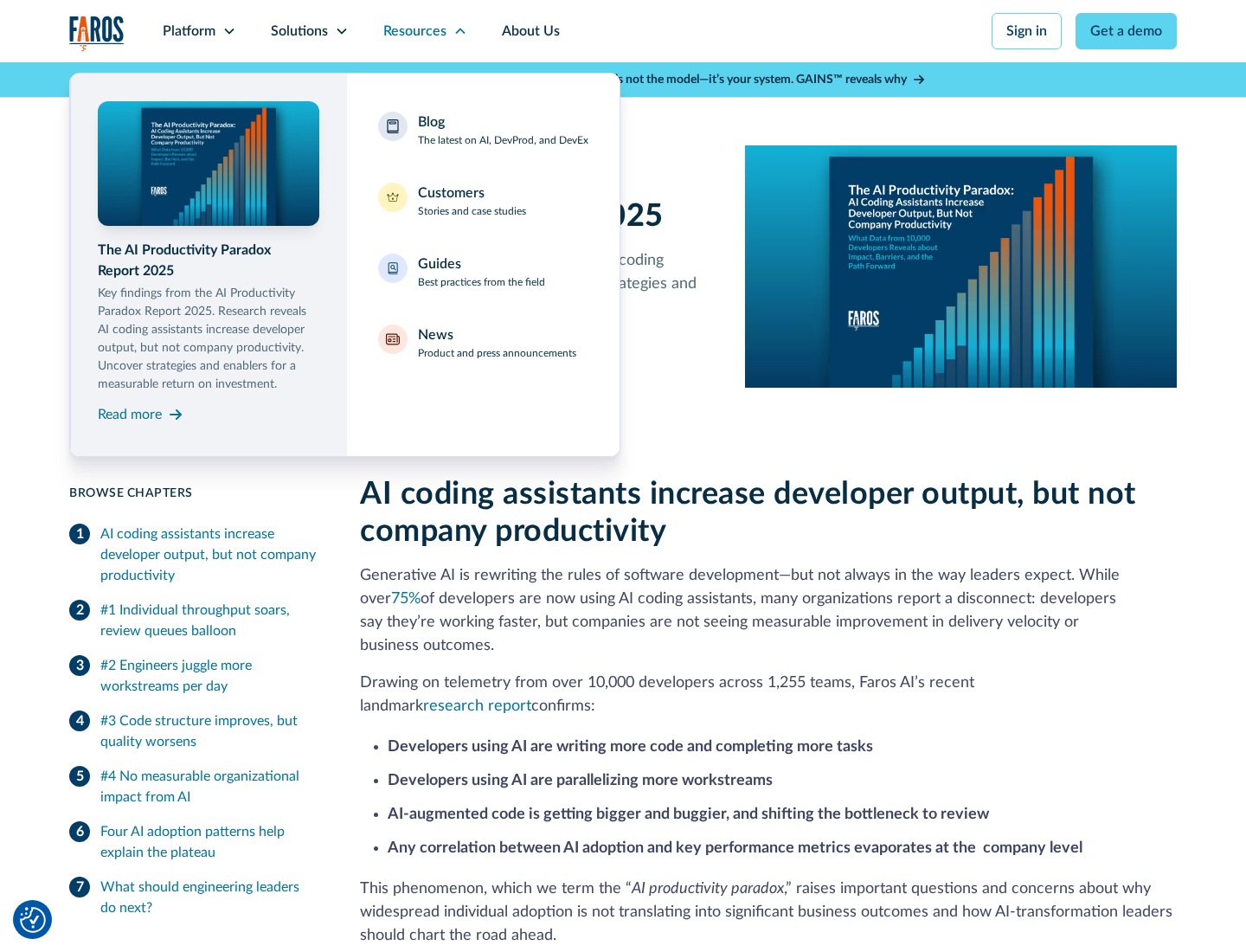
click at [503, 130] on div "Blog The latest on AI, DevProd, and DevEx" at bounding box center [503, 130] width 170 height 37
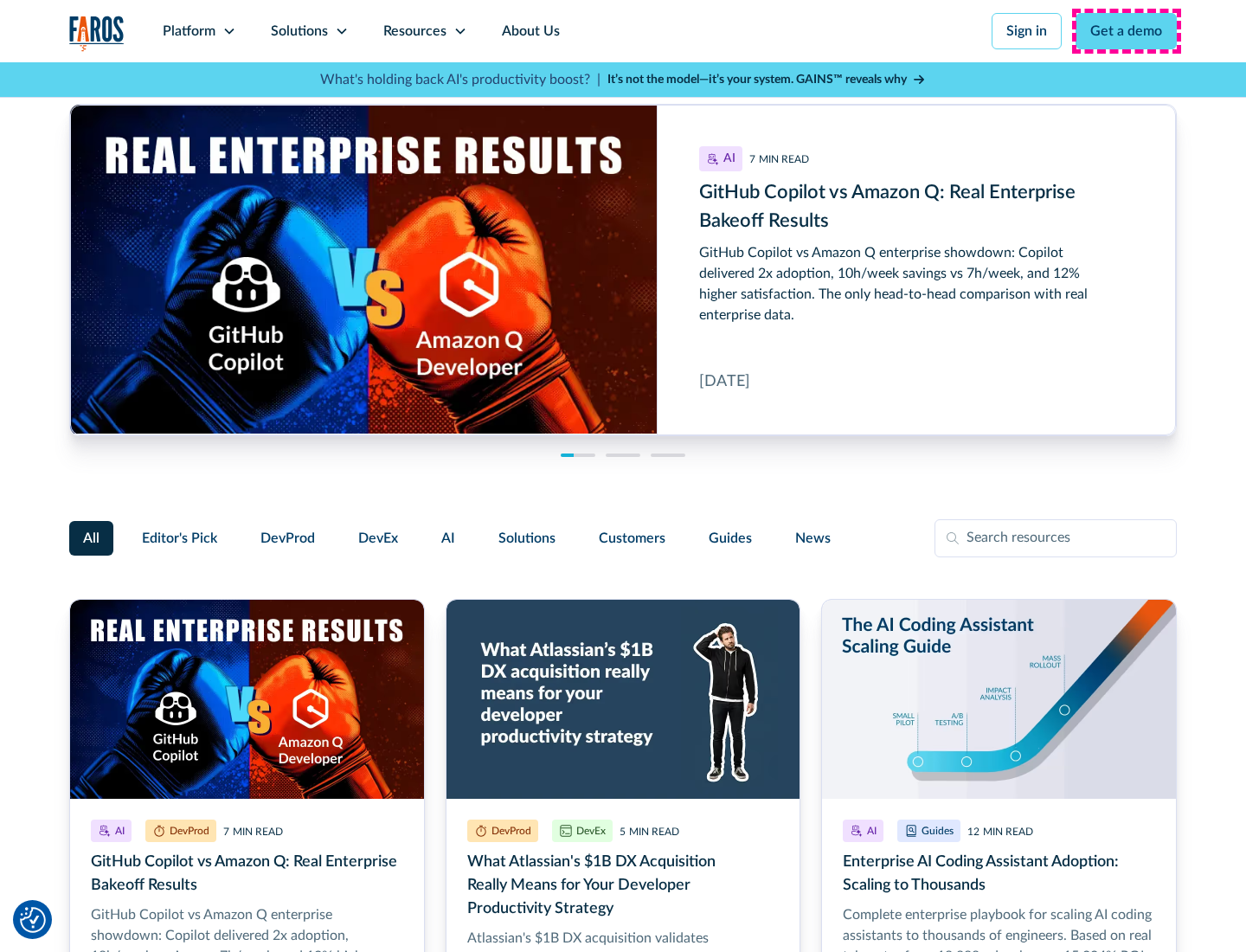
click at [1126, 31] on link "Get a demo" at bounding box center [1126, 31] width 101 height 37
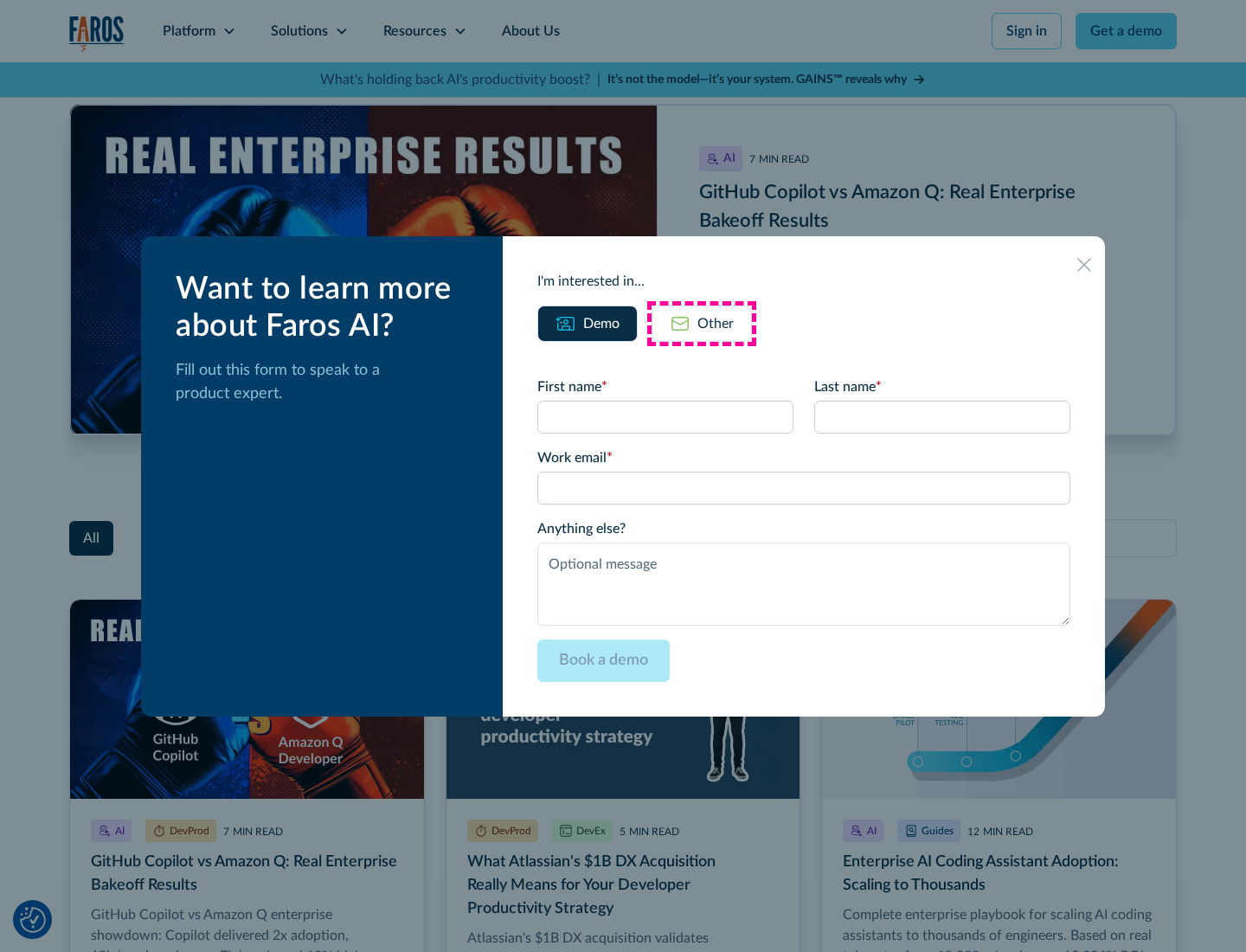
click at [701, 323] on div "Other" at bounding box center [715, 323] width 37 height 21
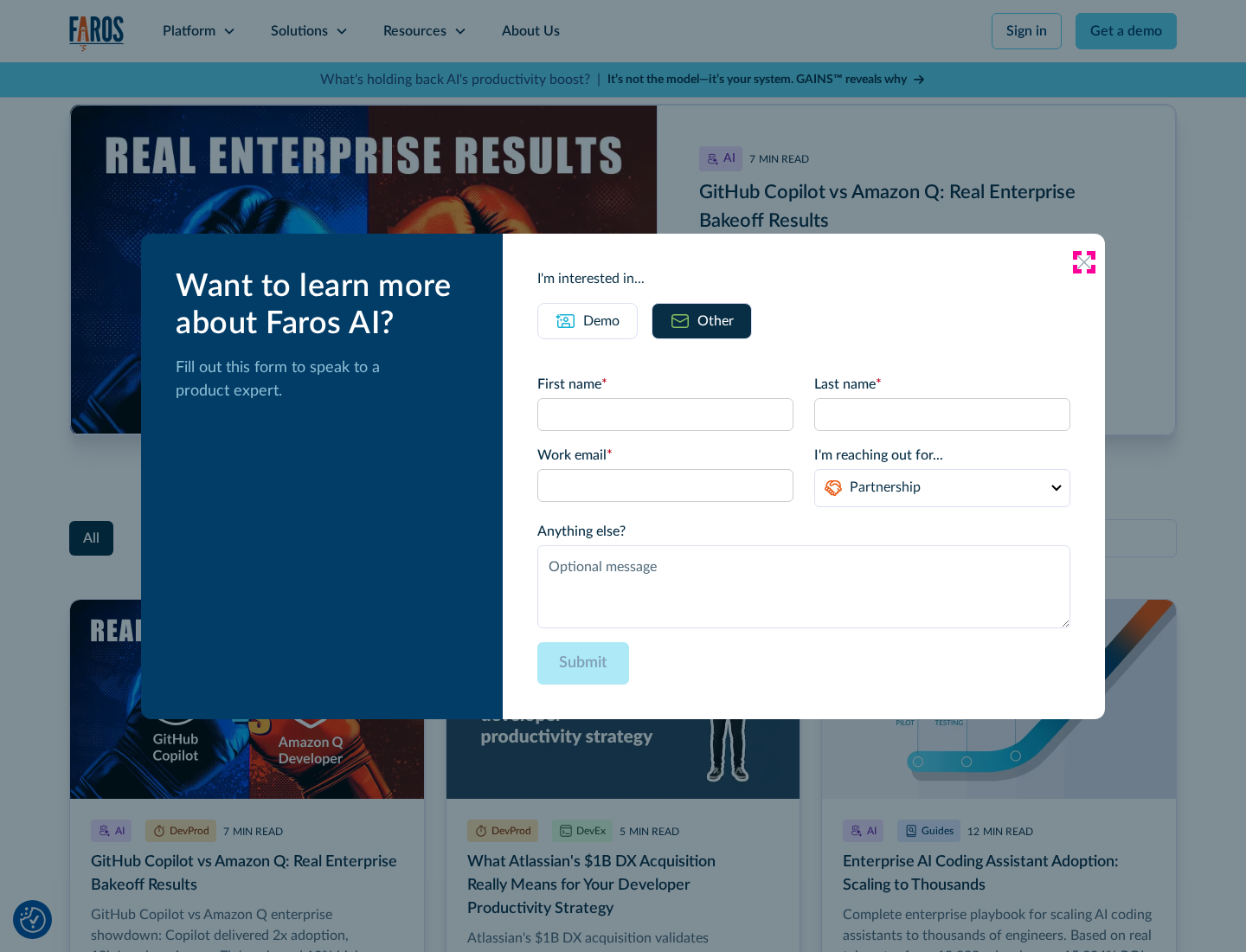
click at [1085, 262] on icon at bounding box center [1085, 263] width 14 height 14
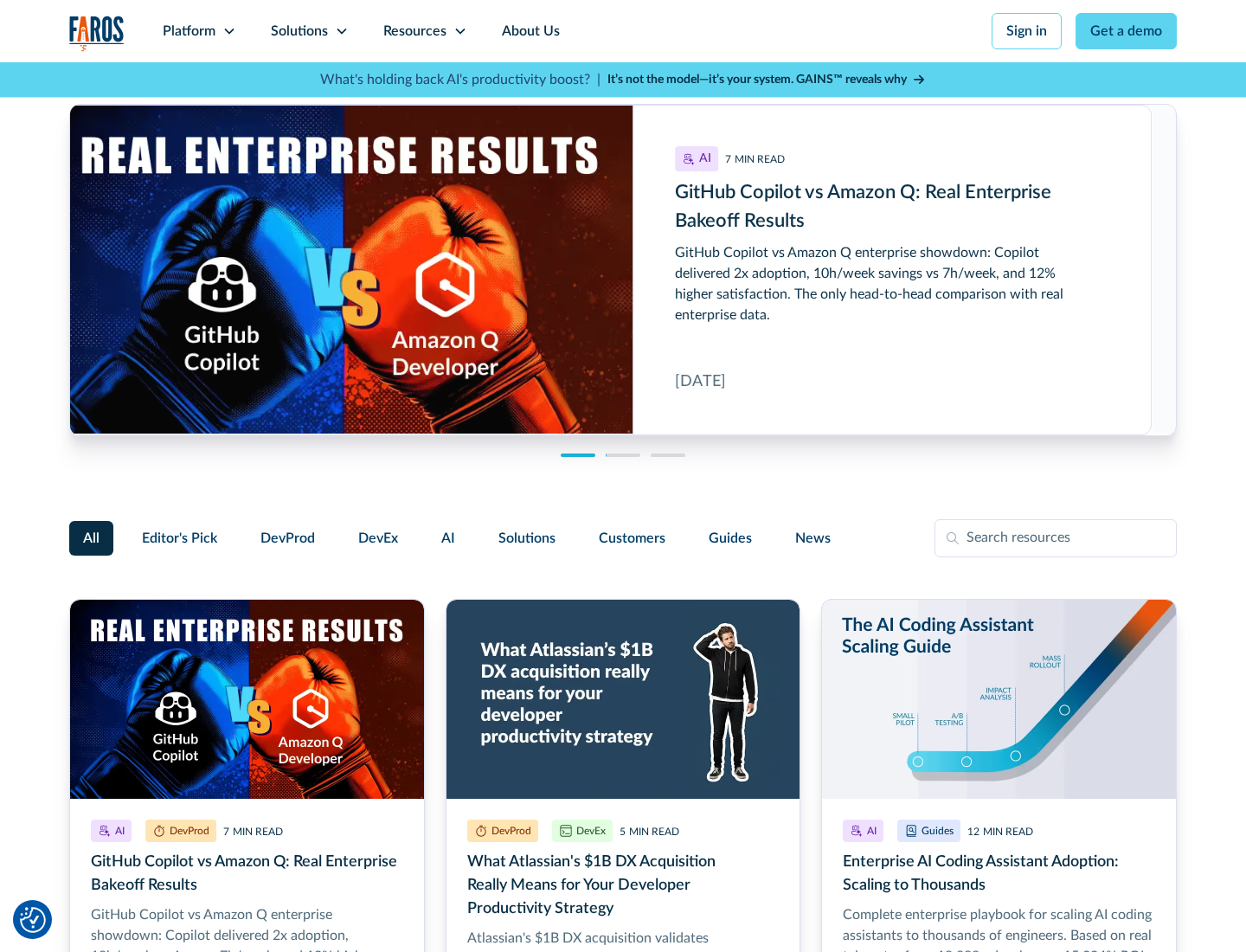
click at [529, 31] on link "About Us" at bounding box center [530, 31] width 92 height 62
